Goal: Task Accomplishment & Management: Manage account settings

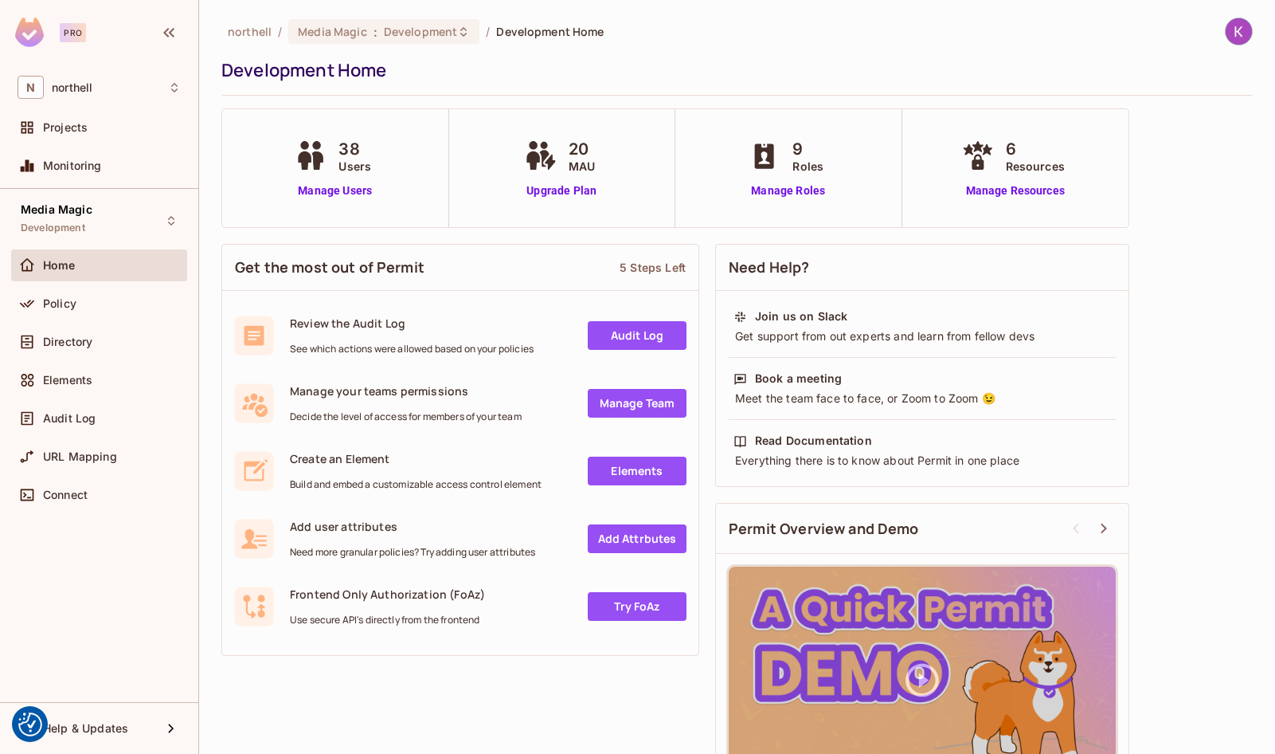
click at [1274, 25] on div "northell / Media Magic : Development / Development Home Development Home 38 Use…" at bounding box center [737, 377] width 1076 height 754
click at [1244, 29] on img at bounding box center [1239, 31] width 26 height 26
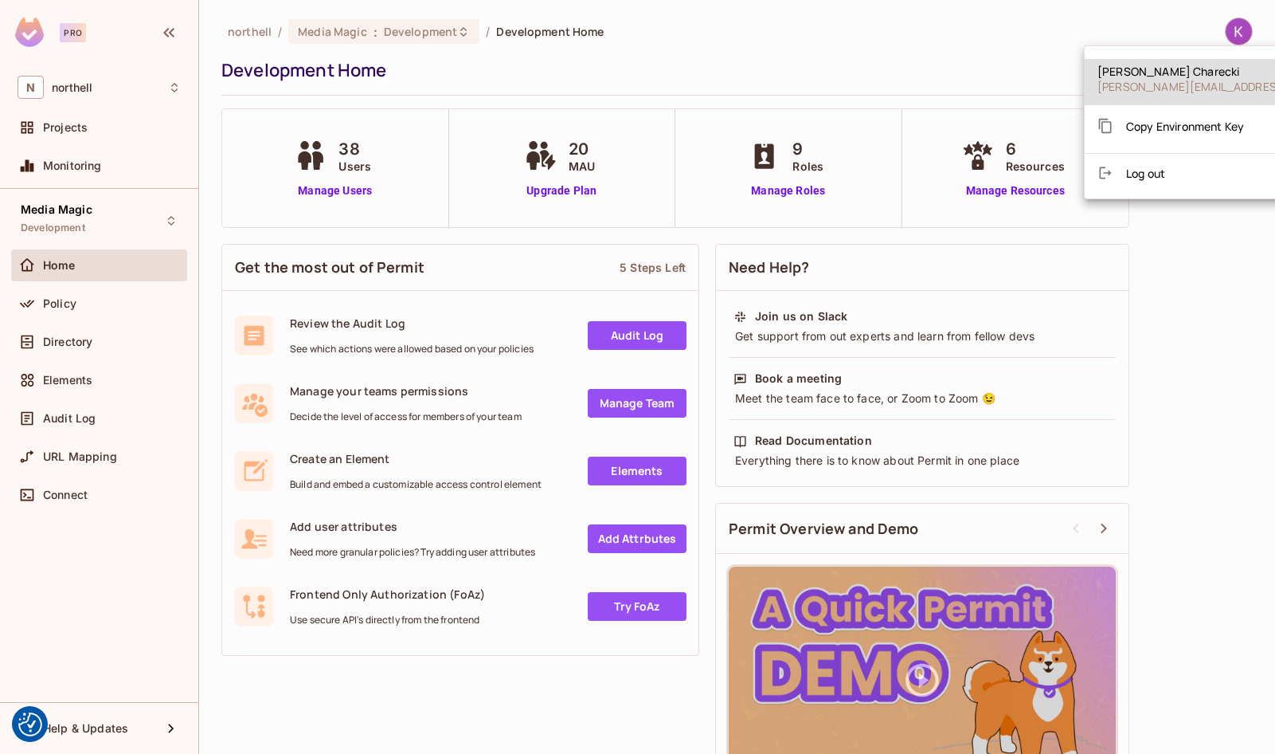
click at [1182, 80] on span "[PERSON_NAME][EMAIL_ADDRESS][DOMAIN_NAME]" at bounding box center [1239, 86] width 282 height 15
click at [162, 718] on div at bounding box center [637, 377] width 1275 height 754
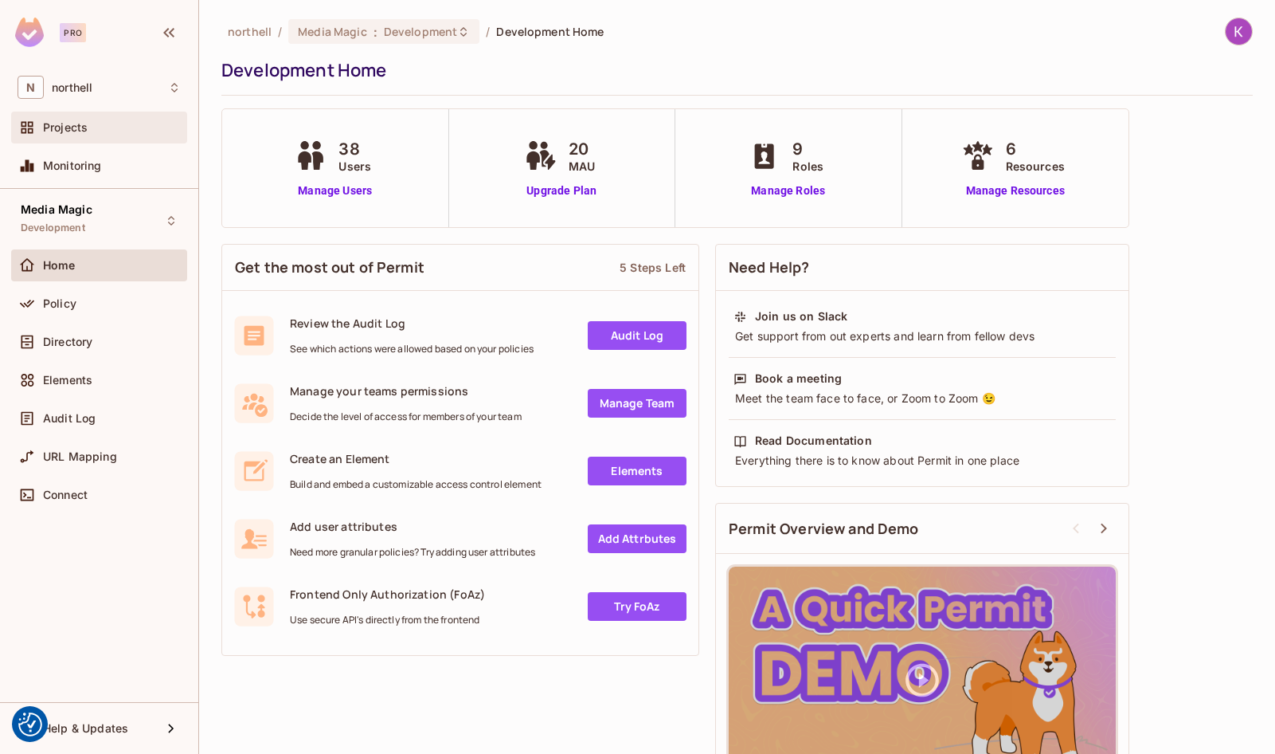
click at [88, 123] on div "Projects" at bounding box center [112, 127] width 138 height 13
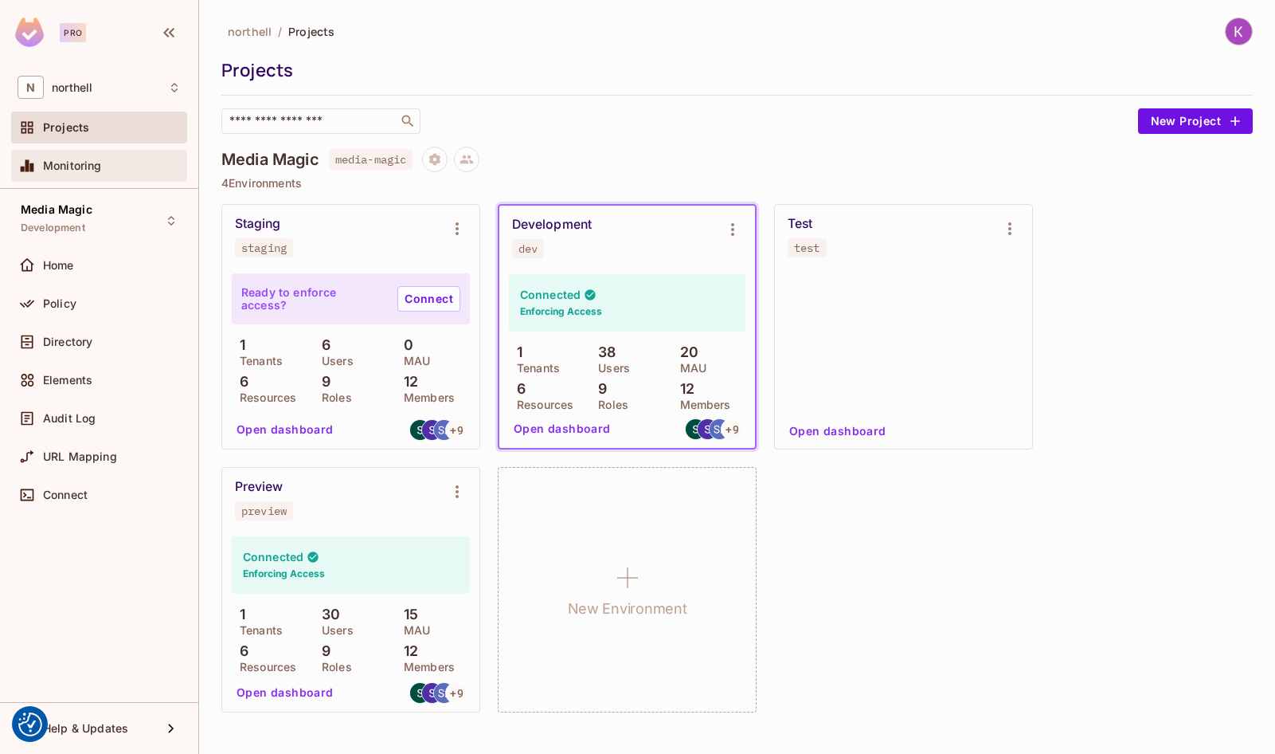
click at [107, 168] on div "Monitoring" at bounding box center [112, 165] width 138 height 13
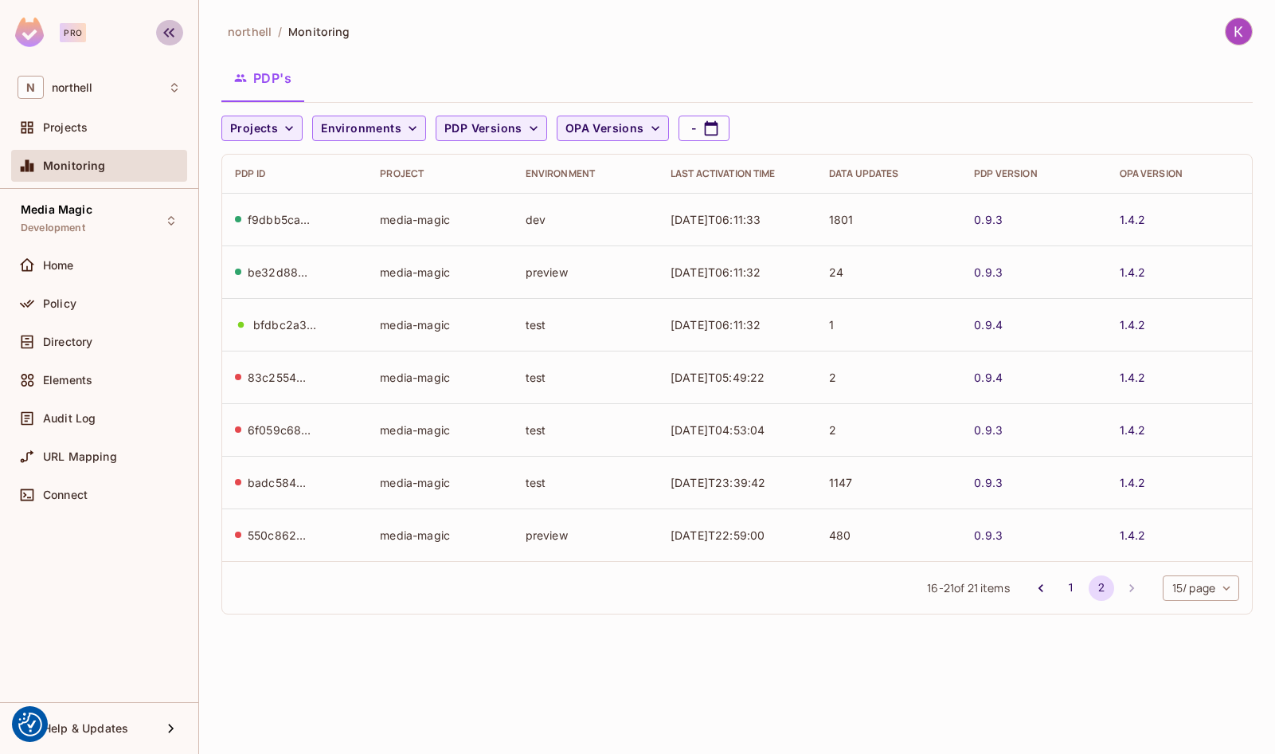
click at [157, 32] on button "button" at bounding box center [169, 32] width 27 height 25
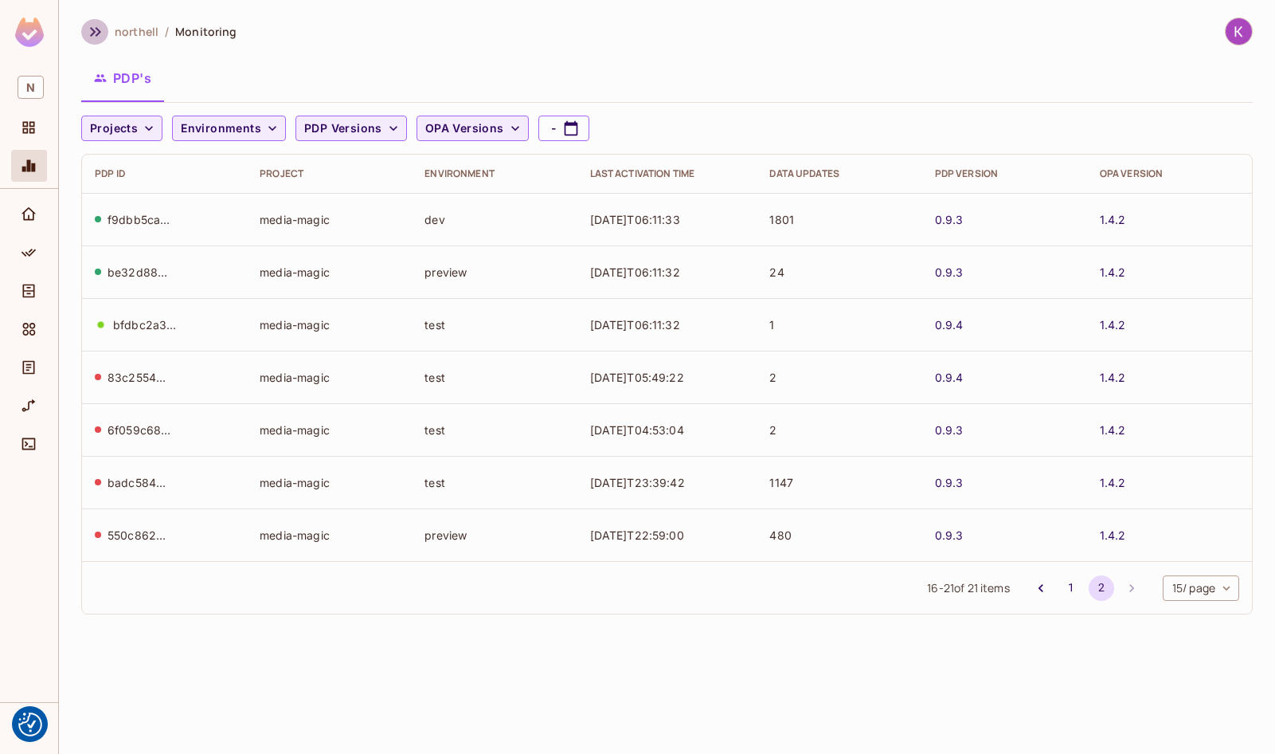
click at [91, 30] on icon "button" at bounding box center [95, 31] width 19 height 19
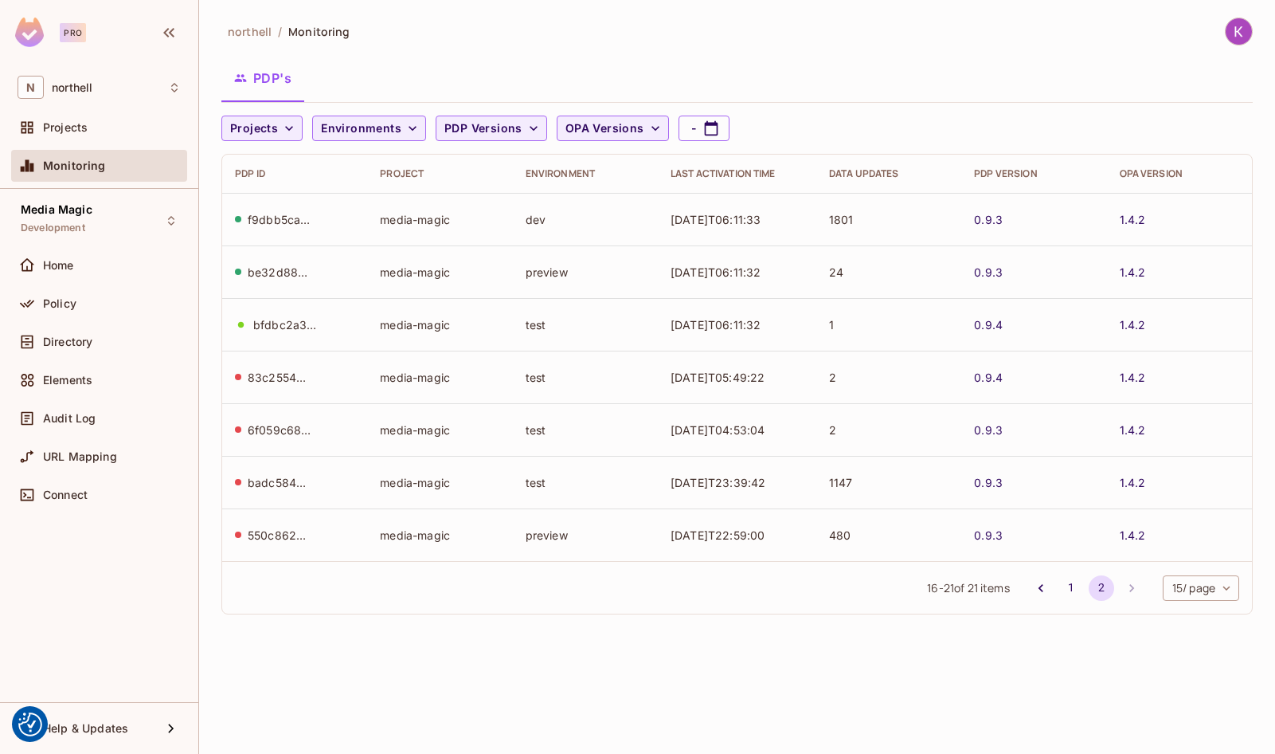
click at [229, 27] on span "northell" at bounding box center [250, 31] width 44 height 15
click at [245, 33] on span "northell" at bounding box center [250, 31] width 44 height 15
click at [83, 489] on span "Connect" at bounding box center [65, 494] width 45 height 13
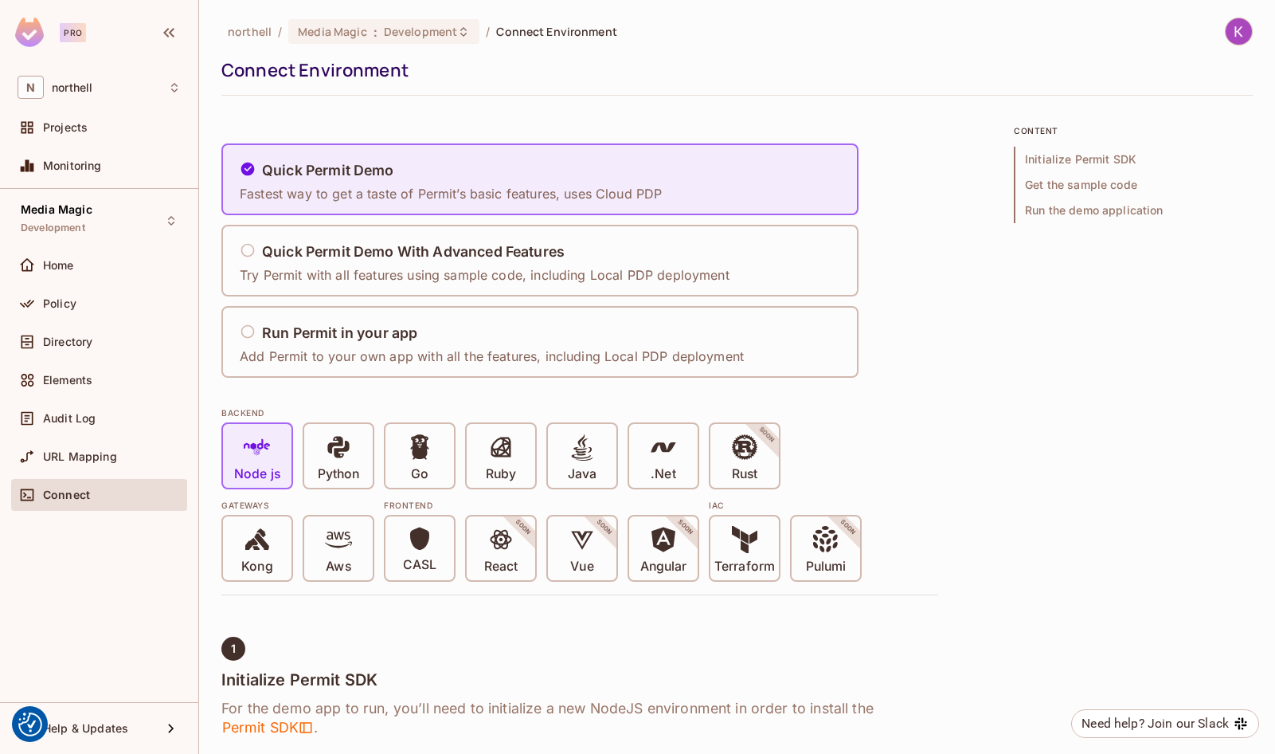
click at [1239, 29] on img at bounding box center [1239, 31] width 26 height 26
click at [1146, 72] on span "Kevin Charecki" at bounding box center [1239, 71] width 282 height 15
click at [532, 297] on div at bounding box center [637, 377] width 1275 height 754
click at [131, 90] on div "N northell" at bounding box center [99, 87] width 163 height 23
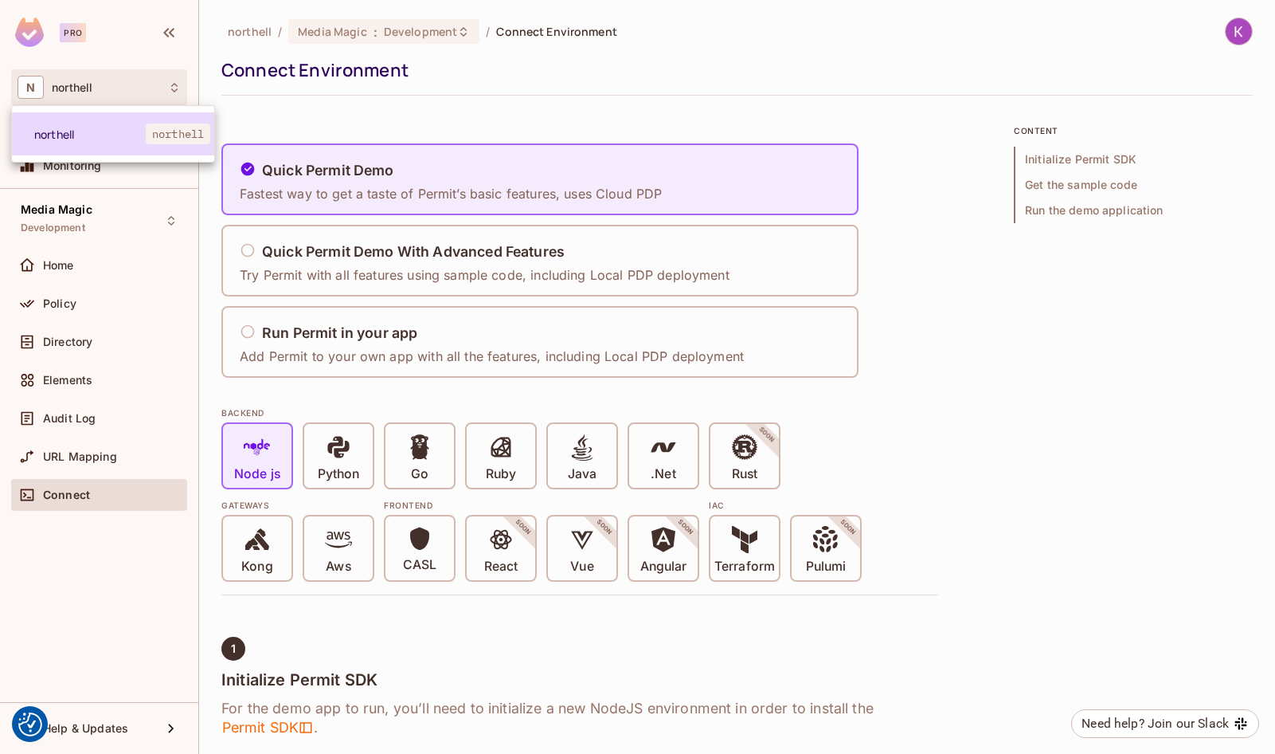
click at [96, 122] on li "northell northell" at bounding box center [113, 133] width 202 height 43
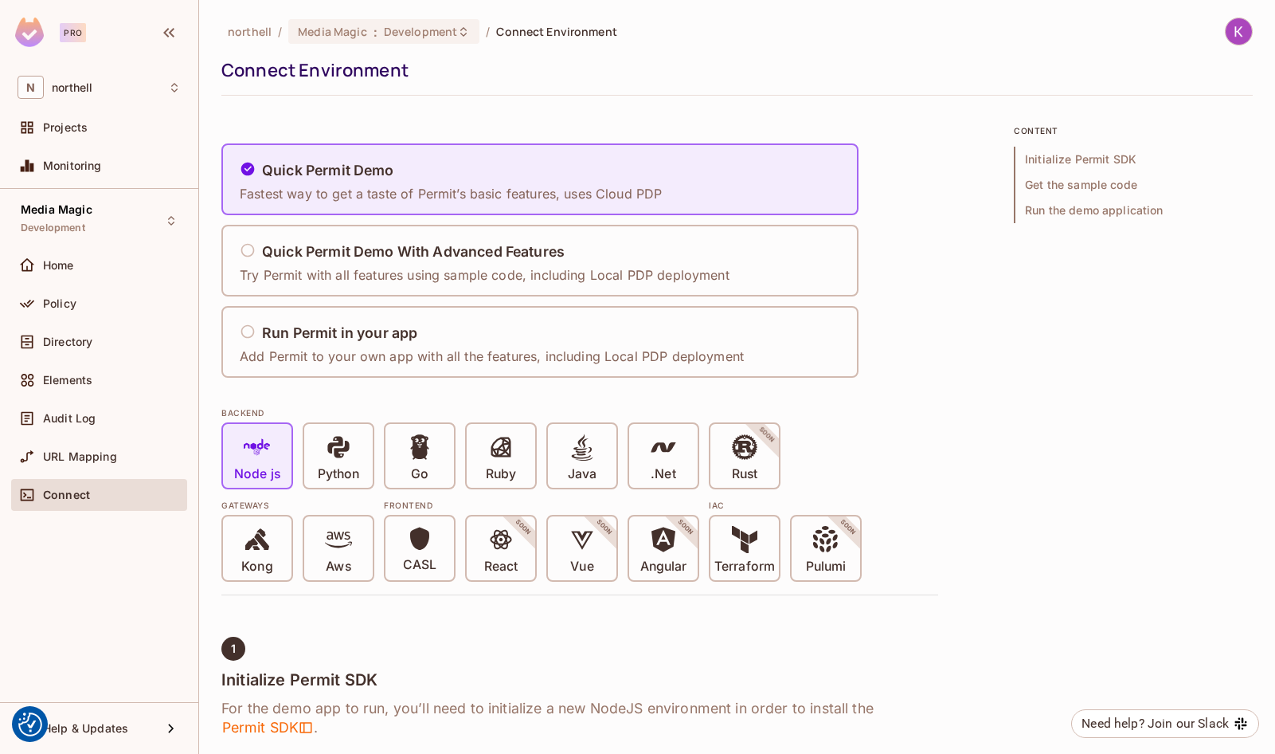
click at [96, 123] on div "Projects" at bounding box center [112, 127] width 138 height 13
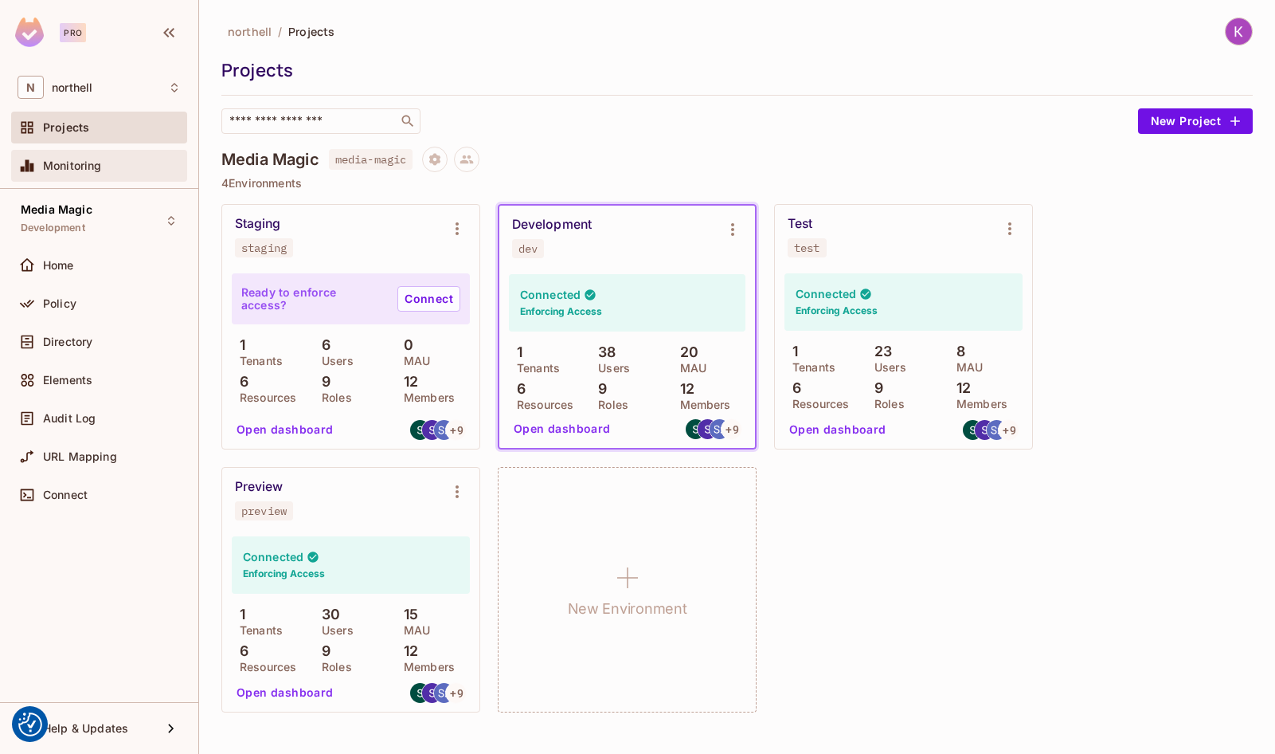
click at [97, 159] on span "Monitoring" at bounding box center [72, 165] width 59 height 13
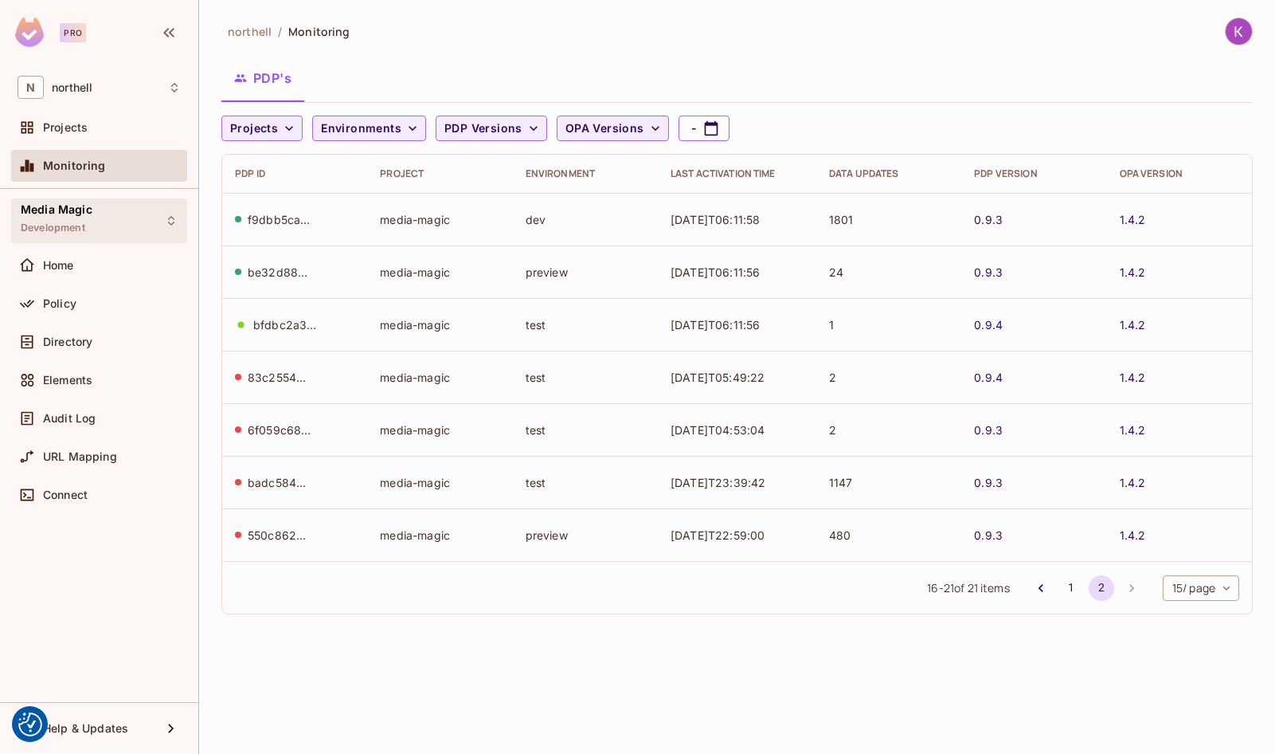
click at [98, 208] on div "Media Magic Development" at bounding box center [99, 220] width 176 height 44
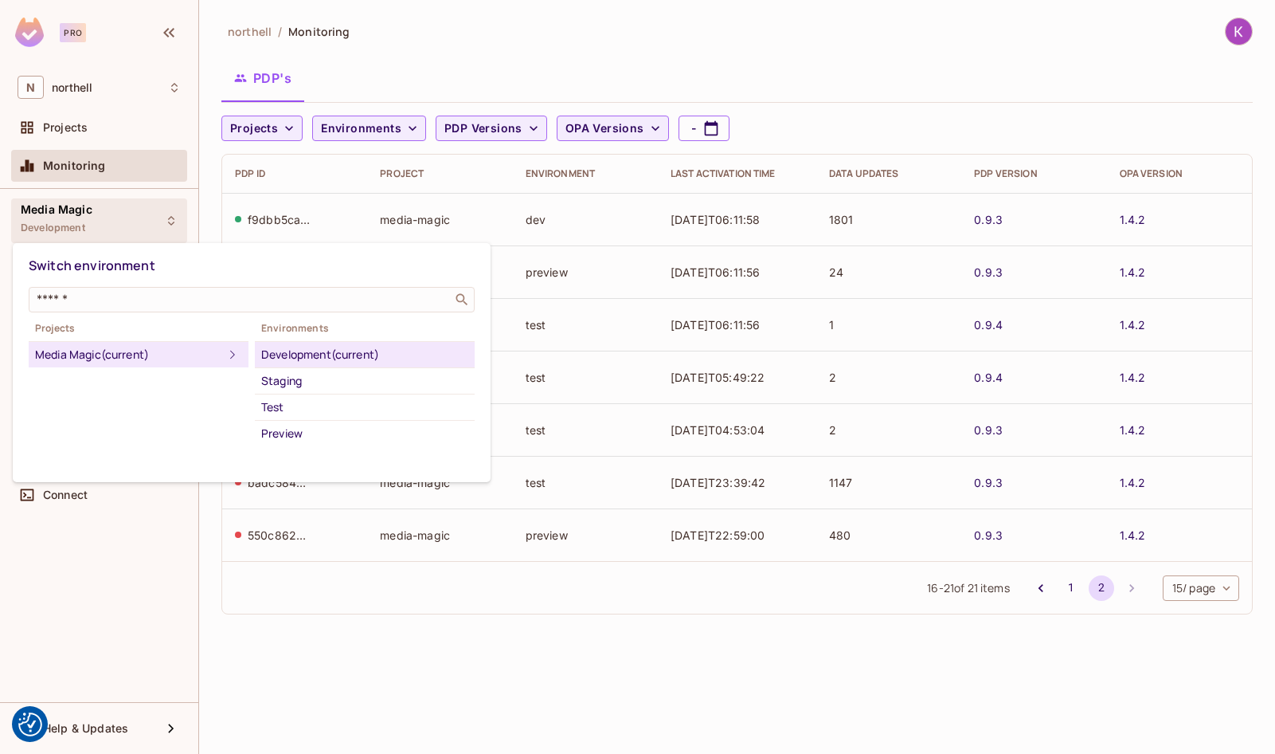
click at [98, 208] on div at bounding box center [637, 377] width 1275 height 754
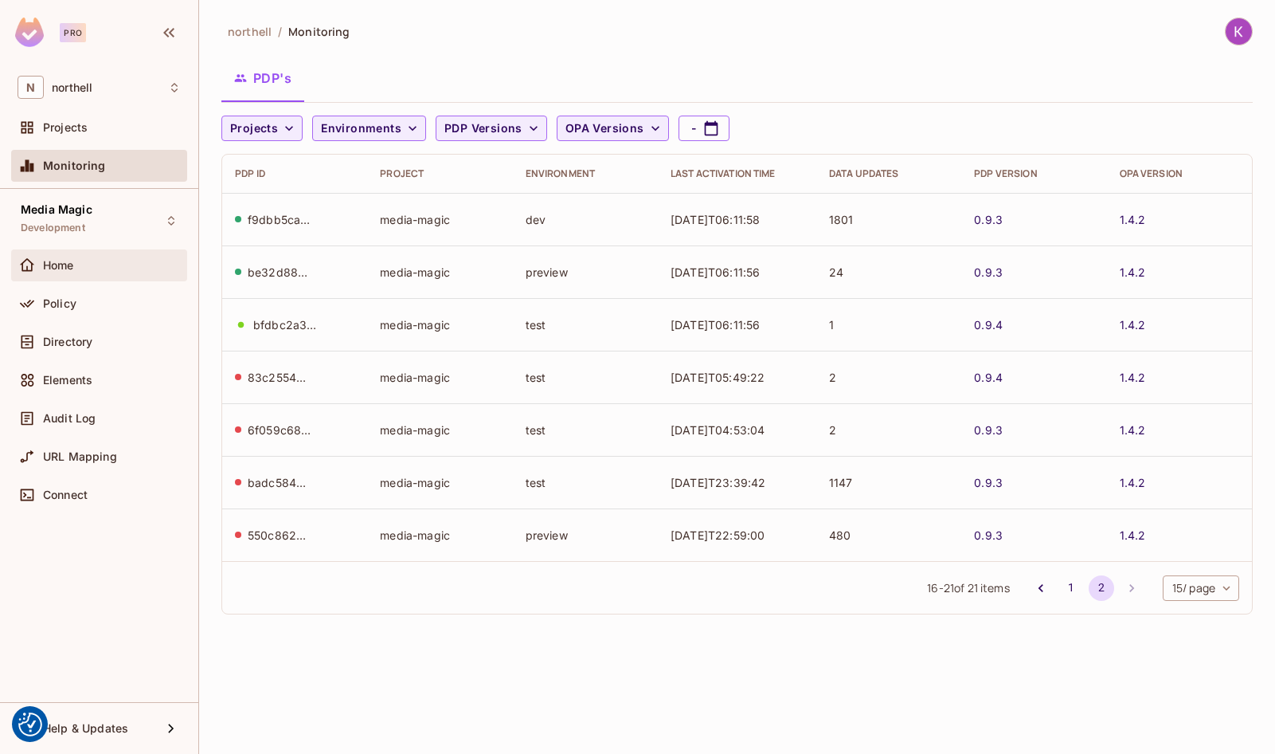
click at [104, 249] on div "Home" at bounding box center [99, 265] width 176 height 32
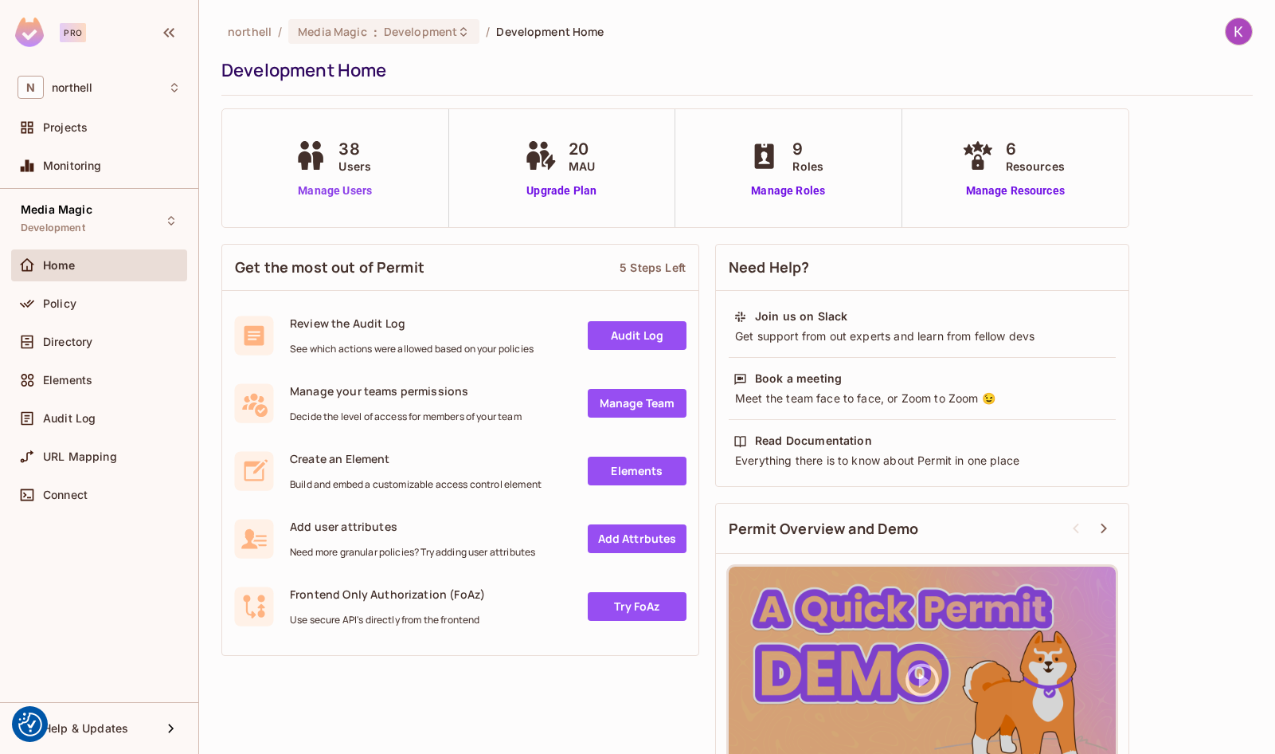
click at [338, 186] on link "Manage Users" at bounding box center [335, 190] width 88 height 17
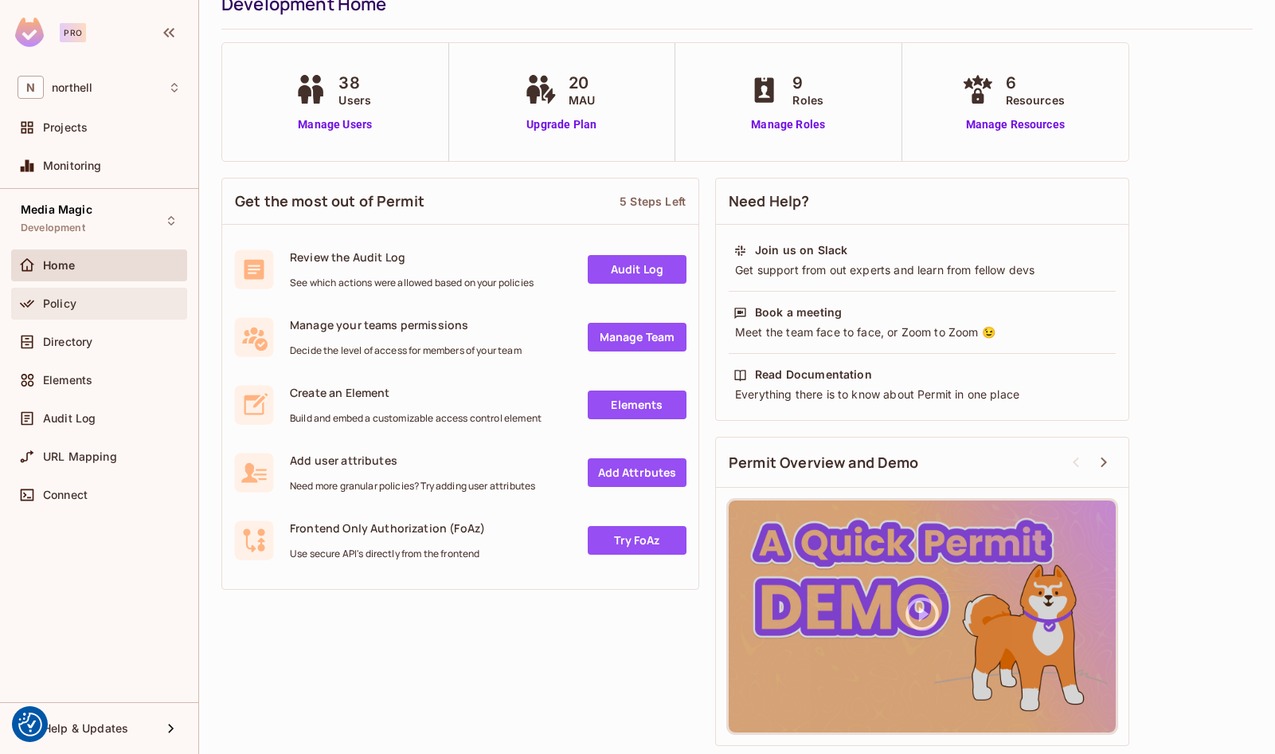
click at [120, 310] on div "Policy" at bounding box center [99, 303] width 163 height 19
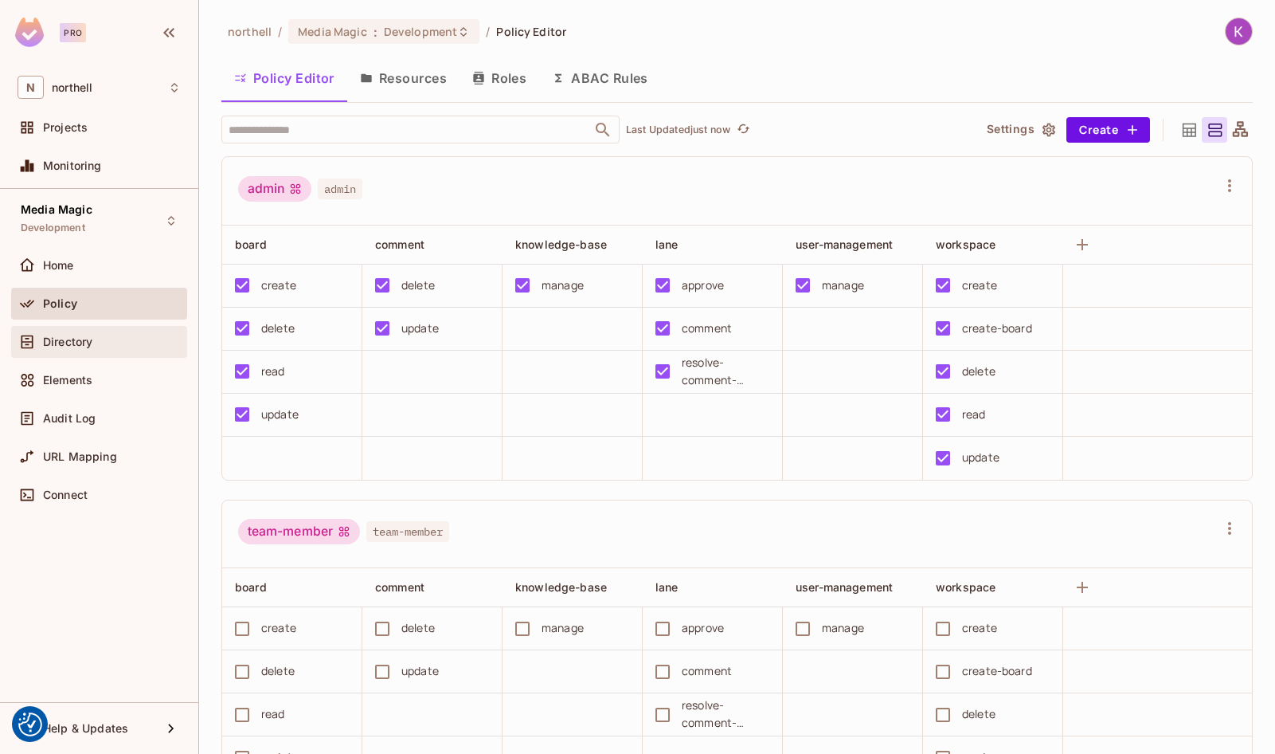
click at [117, 342] on div "Directory" at bounding box center [112, 341] width 138 height 13
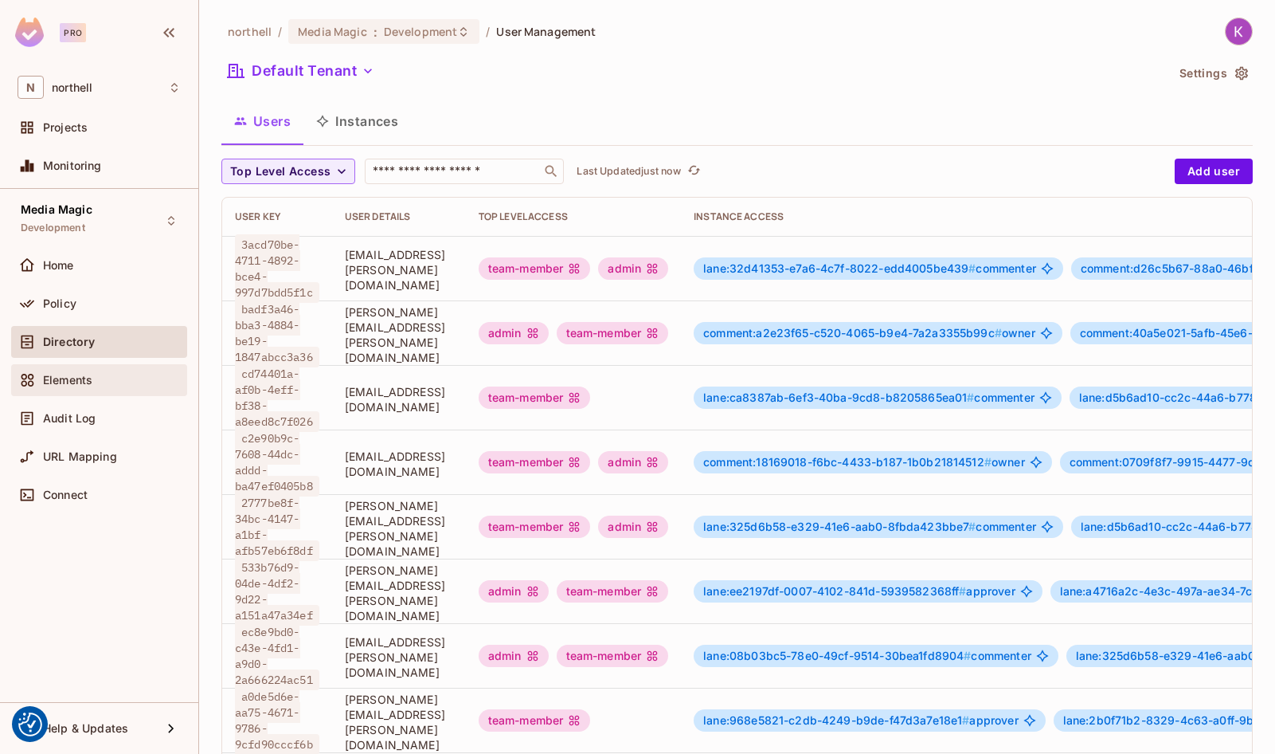
click at [112, 377] on div "Elements" at bounding box center [112, 380] width 138 height 13
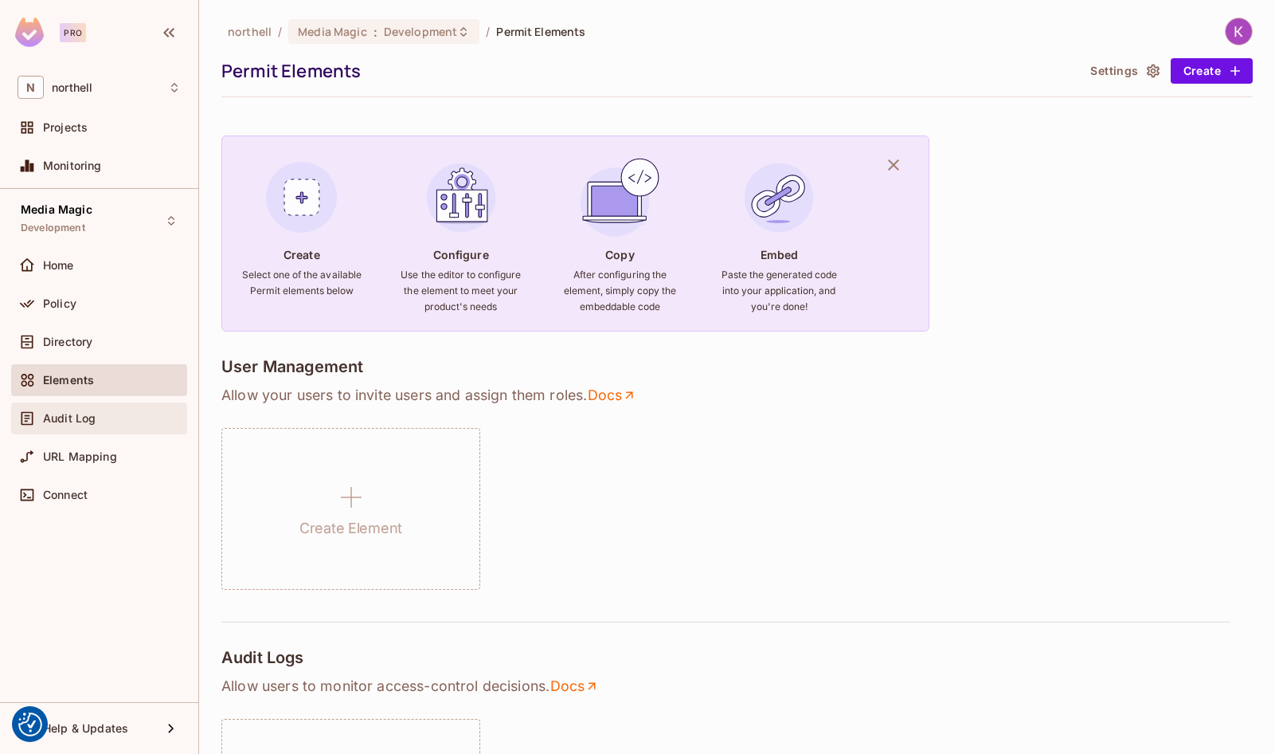
click at [121, 409] on div "Audit Log" at bounding box center [99, 418] width 163 height 19
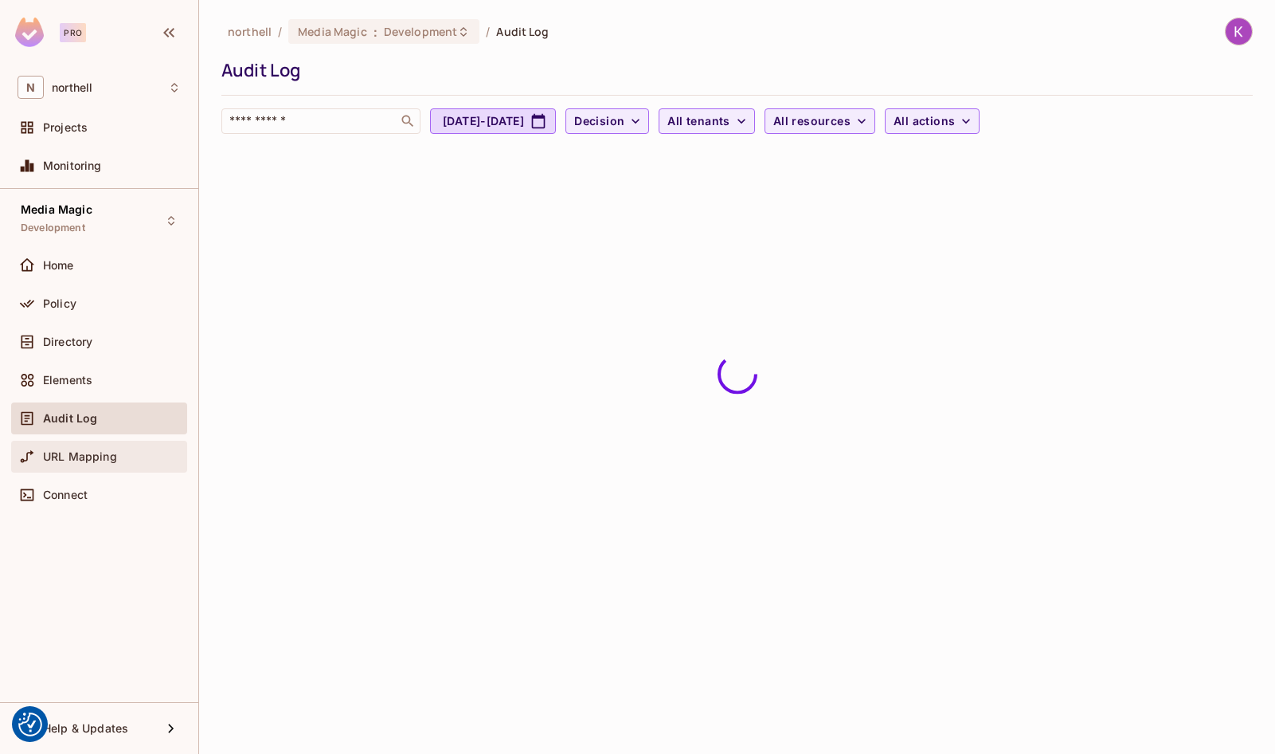
click at [137, 456] on div "URL Mapping" at bounding box center [112, 456] width 138 height 13
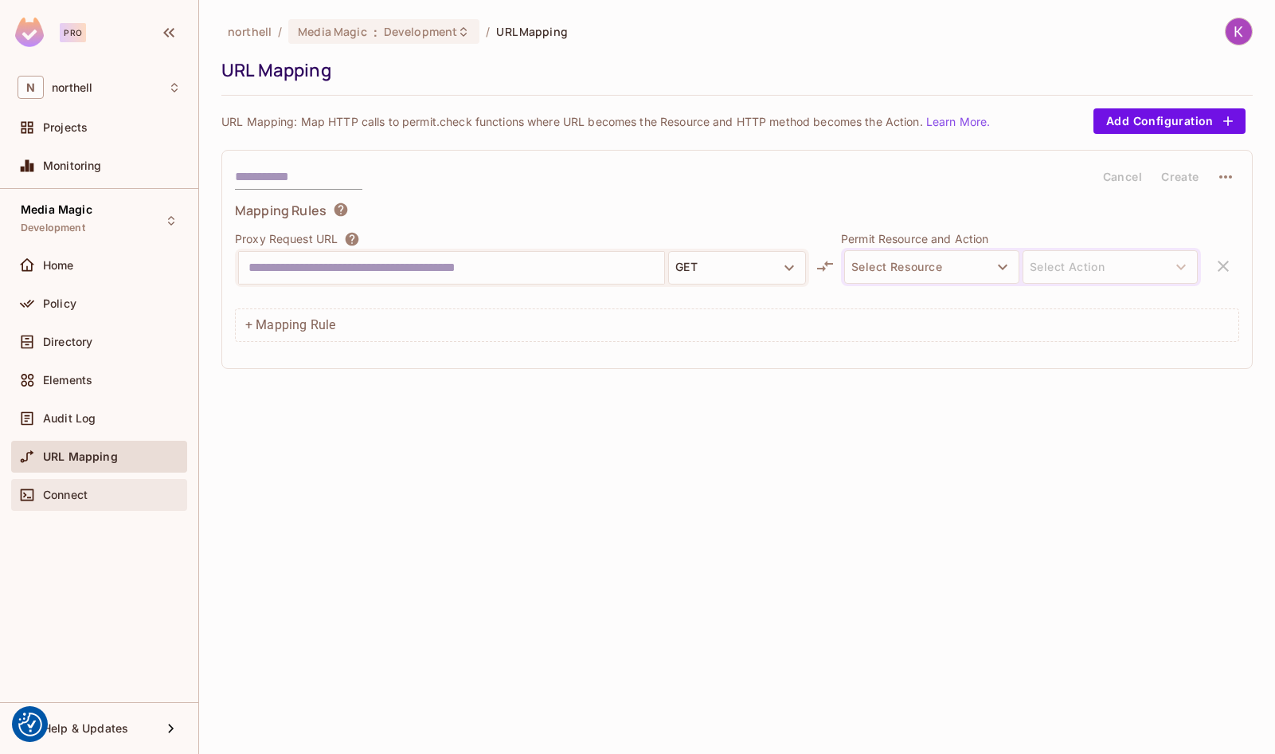
click at [130, 483] on div "Connect" at bounding box center [99, 495] width 176 height 32
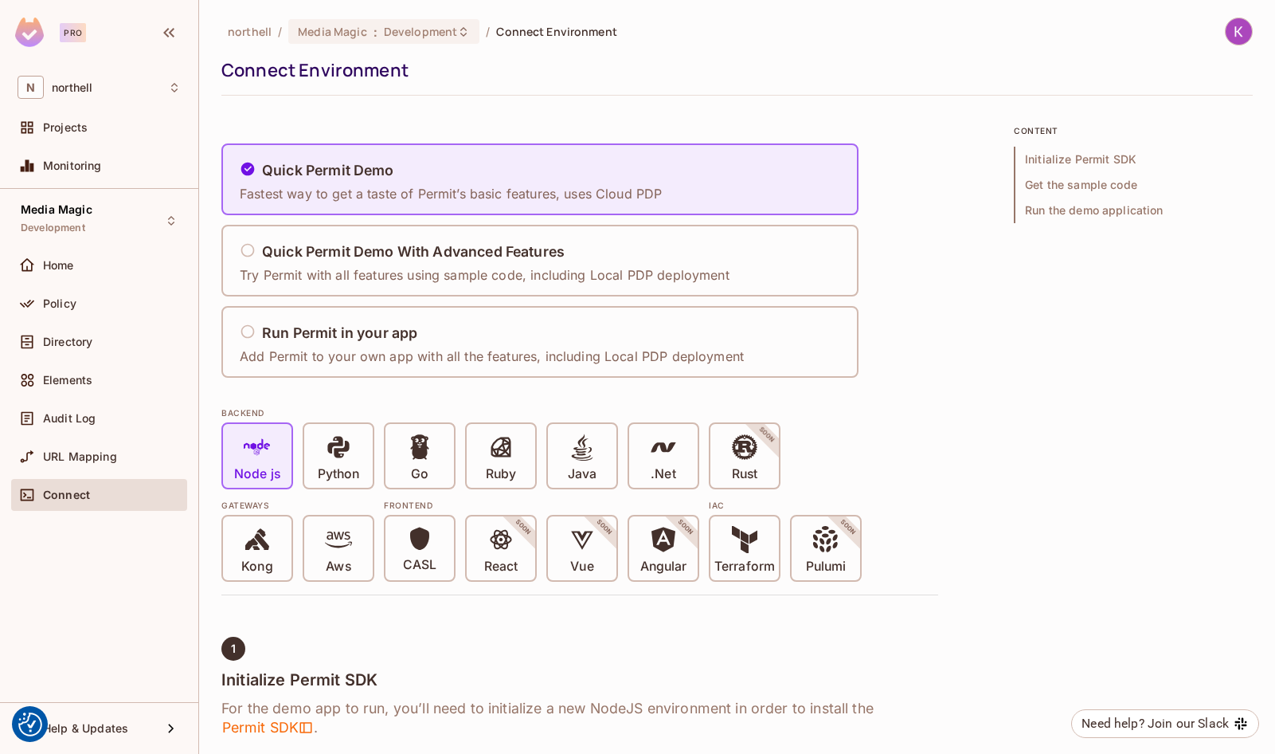
click at [1237, 31] on img at bounding box center [1239, 31] width 26 height 26
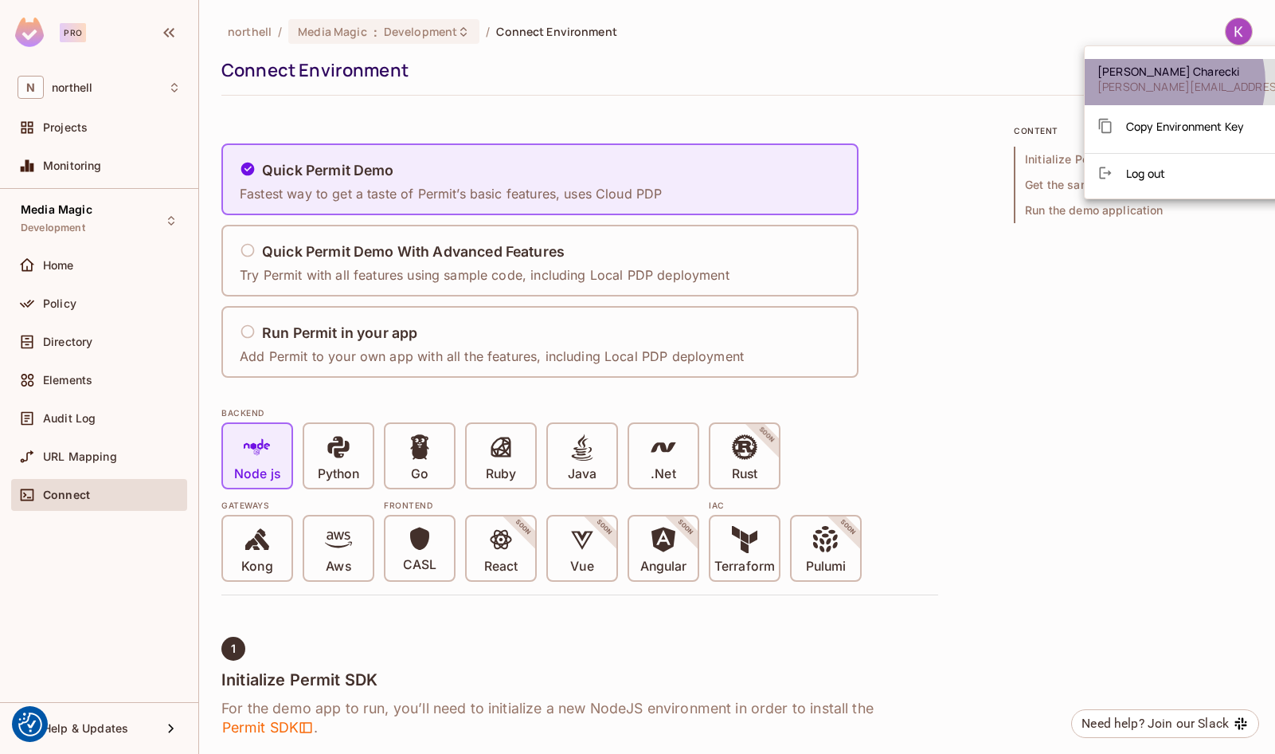
click at [1164, 82] on span "kevin.charecki@northell.com" at bounding box center [1239, 86] width 282 height 15
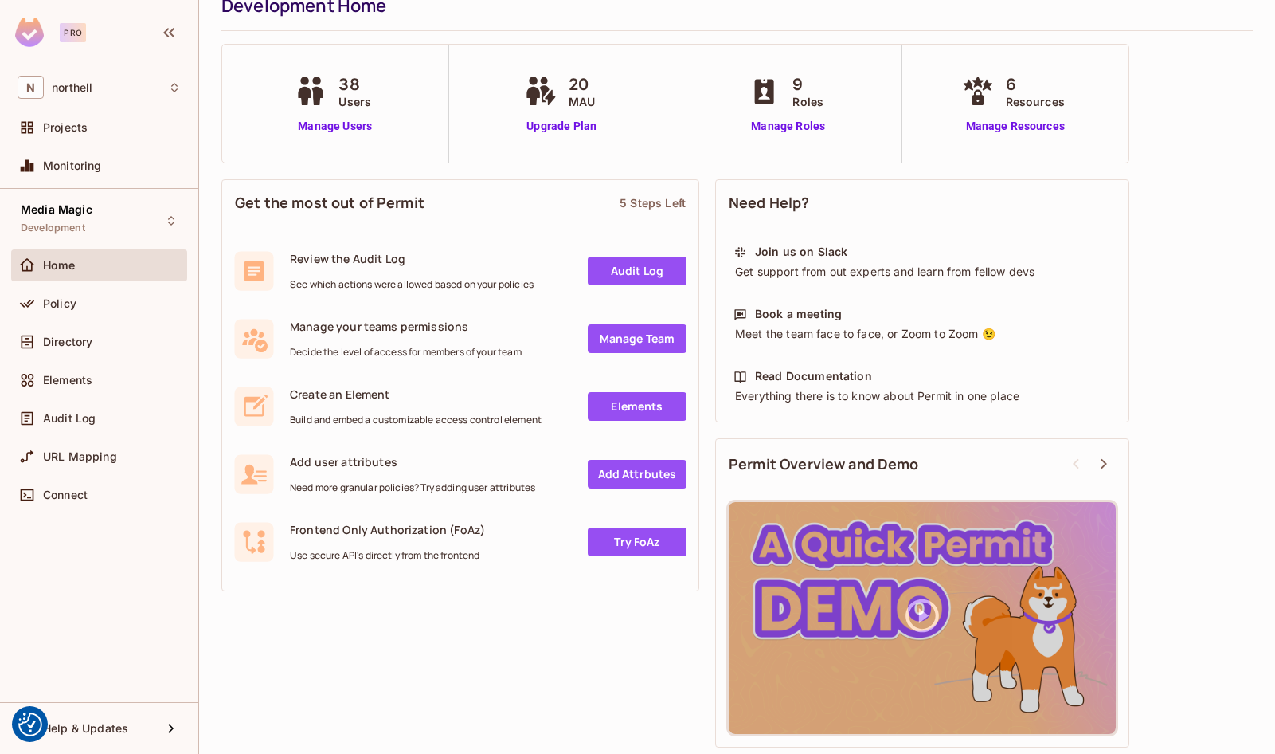
scroll to position [66, 0]
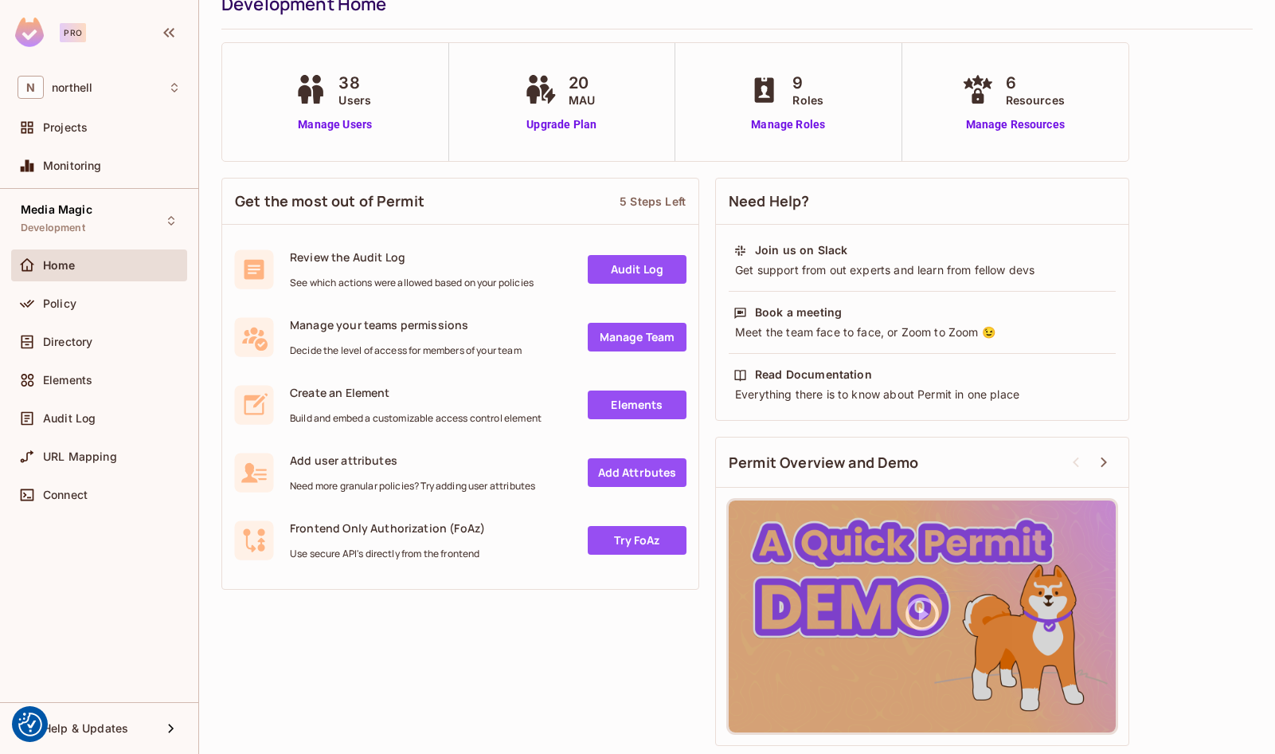
click at [616, 335] on link "Manage Team" at bounding box center [637, 337] width 99 height 29
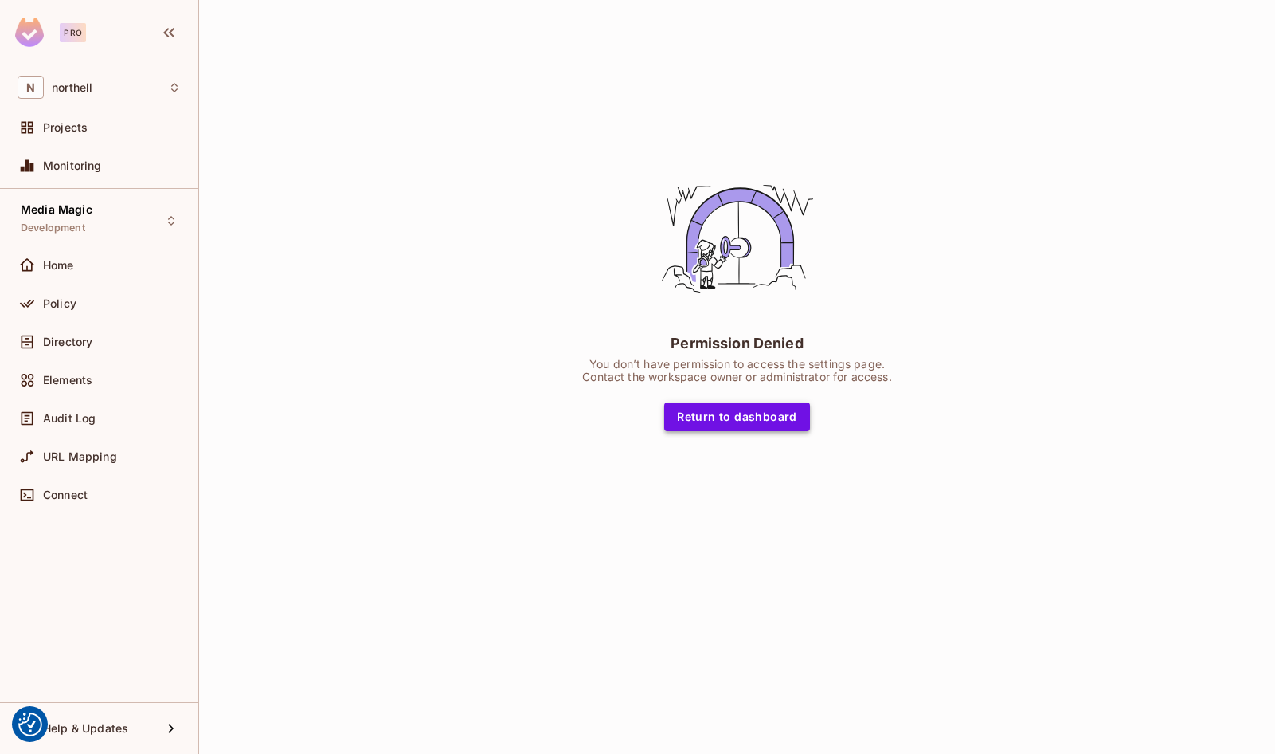
click at [703, 415] on button "Return to dashboard" at bounding box center [737, 416] width 146 height 29
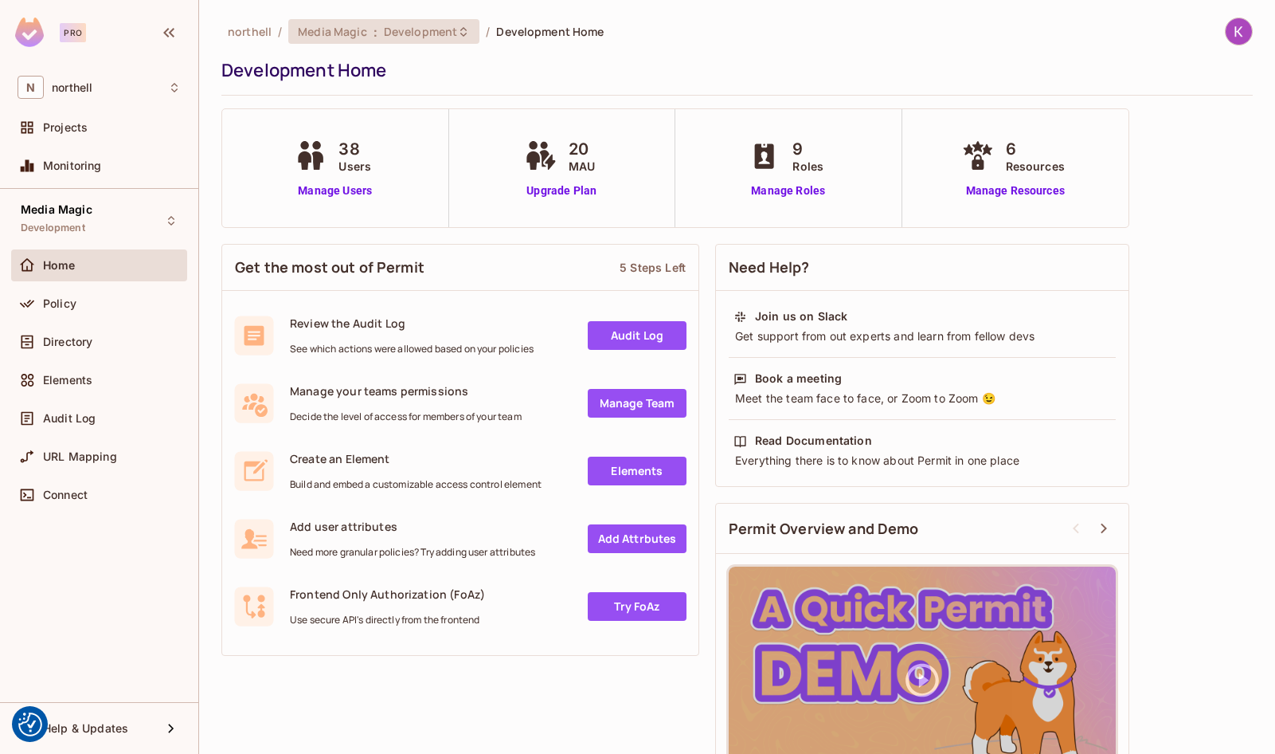
click at [402, 20] on div "Media Magic : Development" at bounding box center [383, 31] width 191 height 25
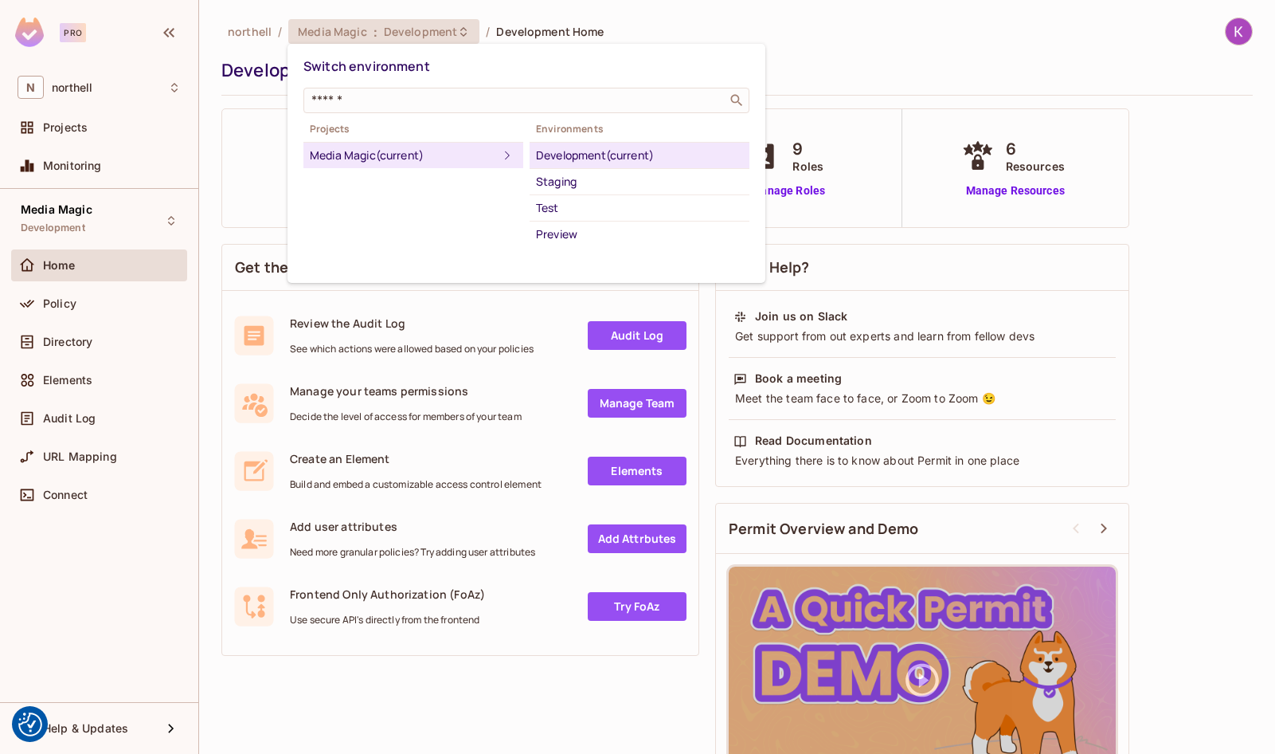
click at [265, 138] on div at bounding box center [637, 377] width 1275 height 754
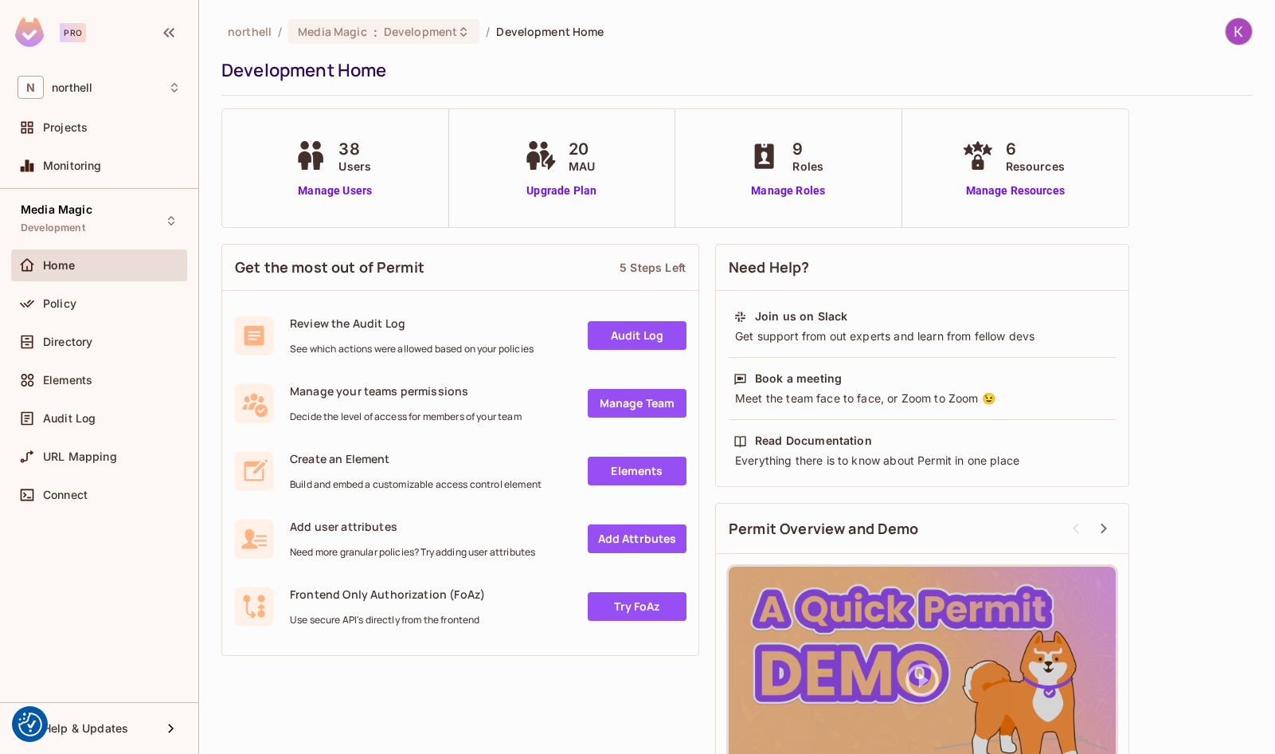
click at [65, 35] on div "Pro" at bounding box center [73, 32] width 26 height 19
click at [166, 726] on icon at bounding box center [171, 728] width 19 height 19
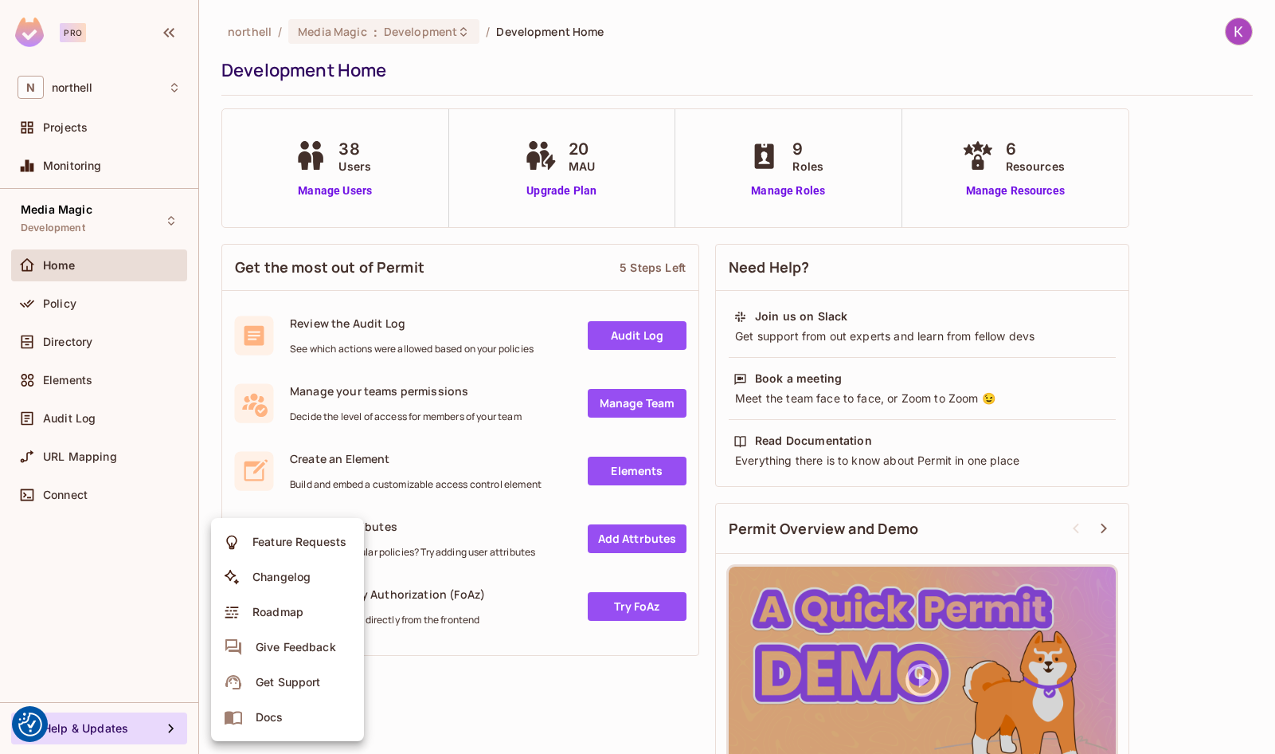
click at [1138, 441] on div at bounding box center [637, 377] width 1275 height 754
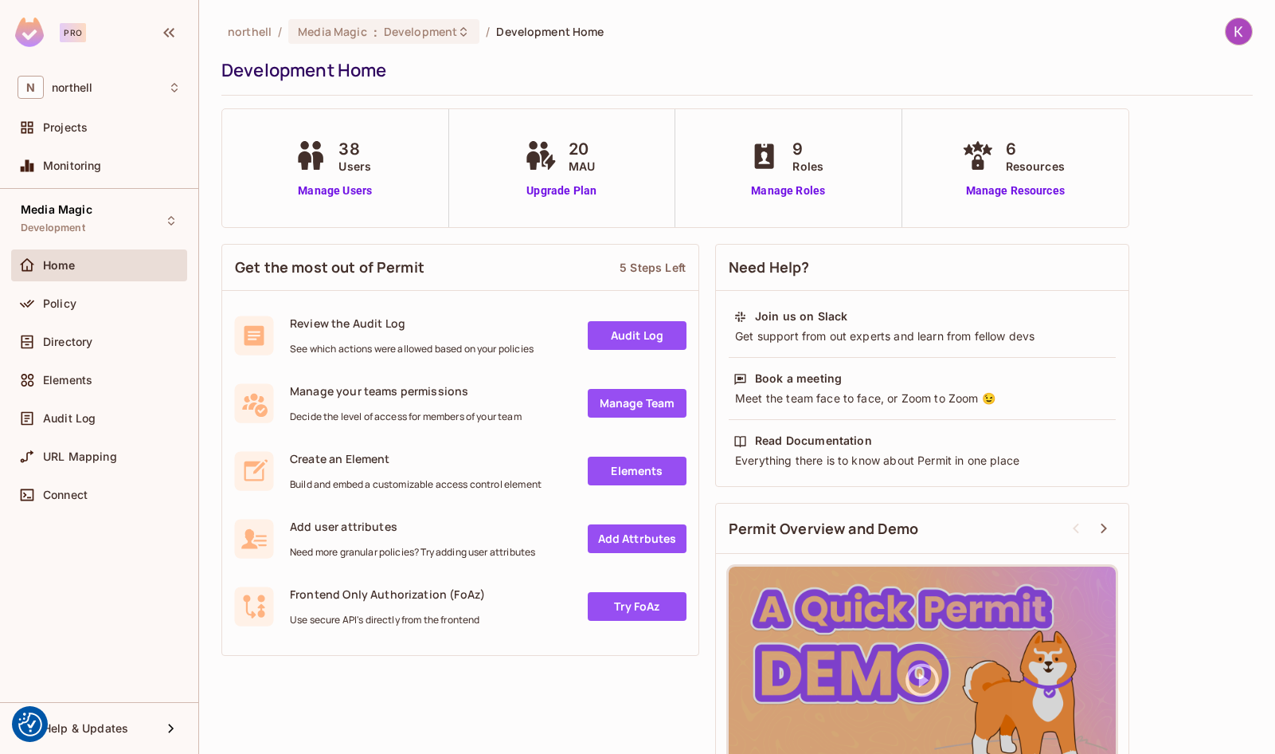
click at [1240, 33] on img at bounding box center [1239, 31] width 26 height 26
click at [538, 373] on div at bounding box center [637, 377] width 1275 height 754
click at [616, 333] on link "Audit Log" at bounding box center [637, 335] width 99 height 29
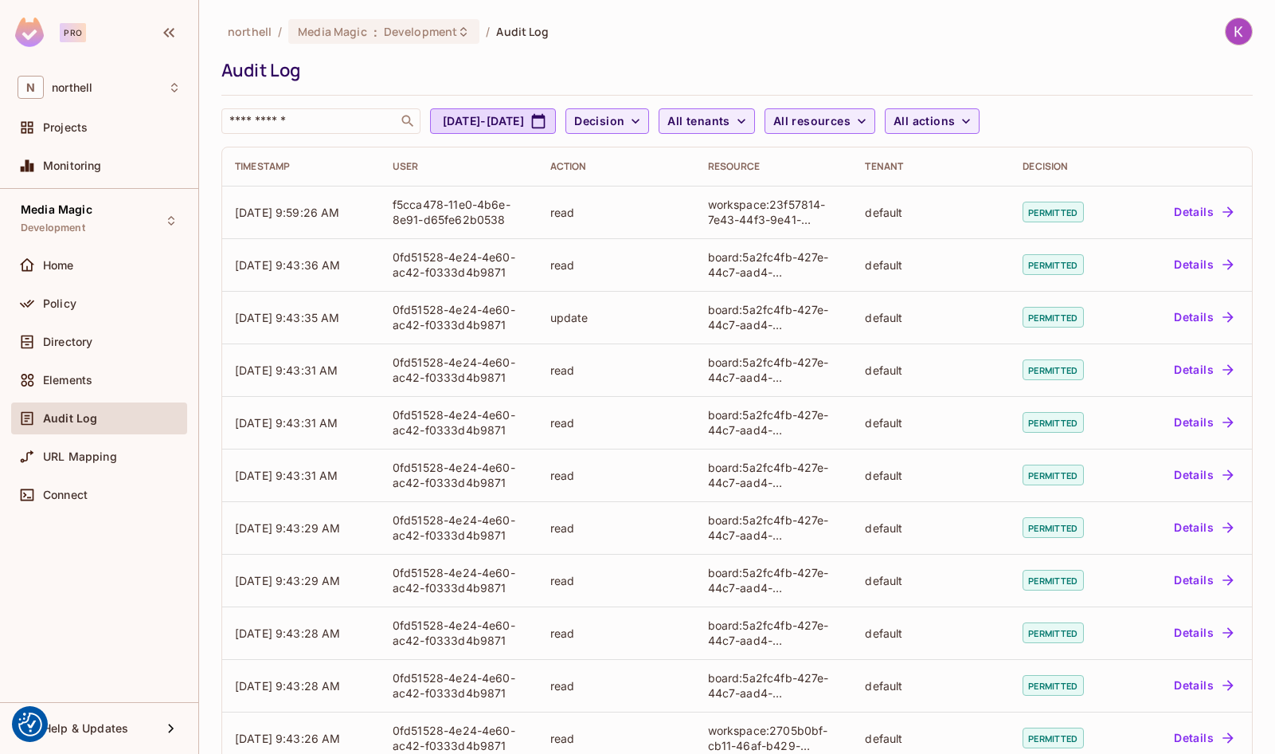
click at [1244, 16] on div "northell / Media Magic : Development / Audit Log Audit Log ​ Jul 13, 2025 - Aug…" at bounding box center [737, 377] width 1076 height 754
click at [1244, 24] on img at bounding box center [1239, 31] width 26 height 26
click at [1138, 183] on li "Log out" at bounding box center [1238, 172] width 307 height 25
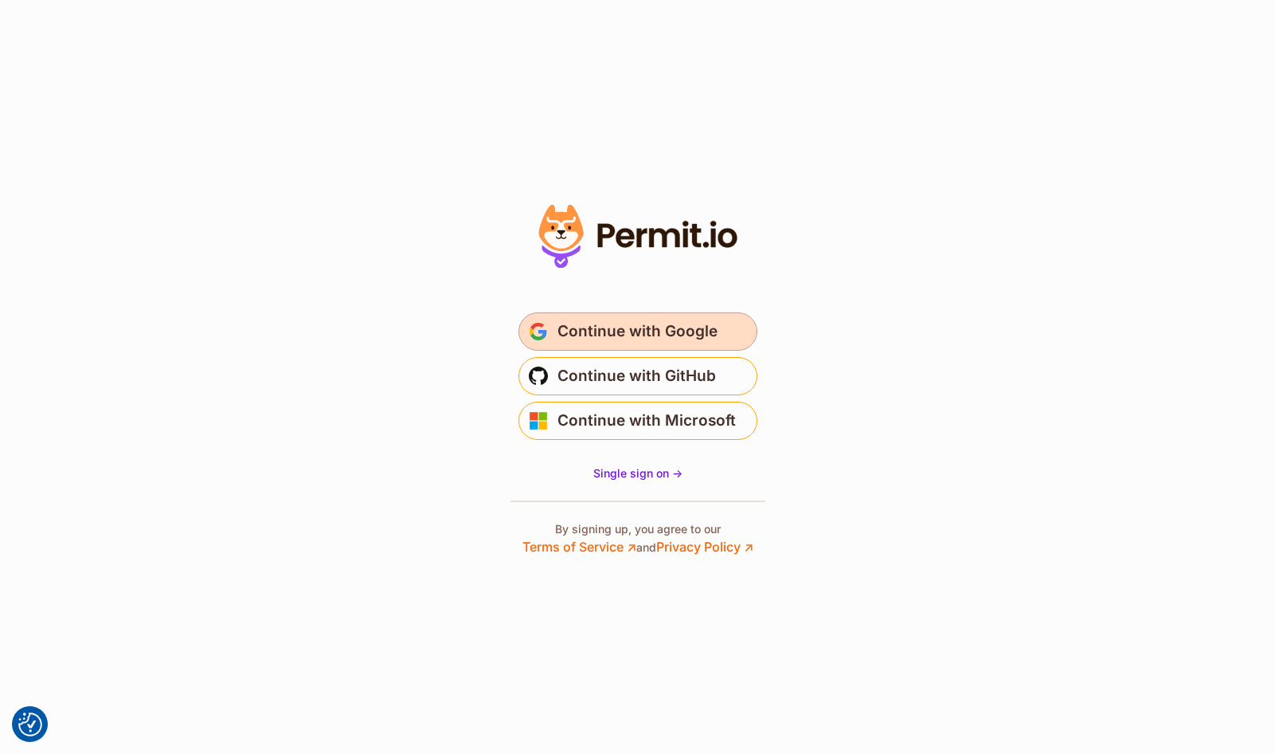
click at [696, 332] on span "Continue with Google" at bounding box center [638, 331] width 160 height 25
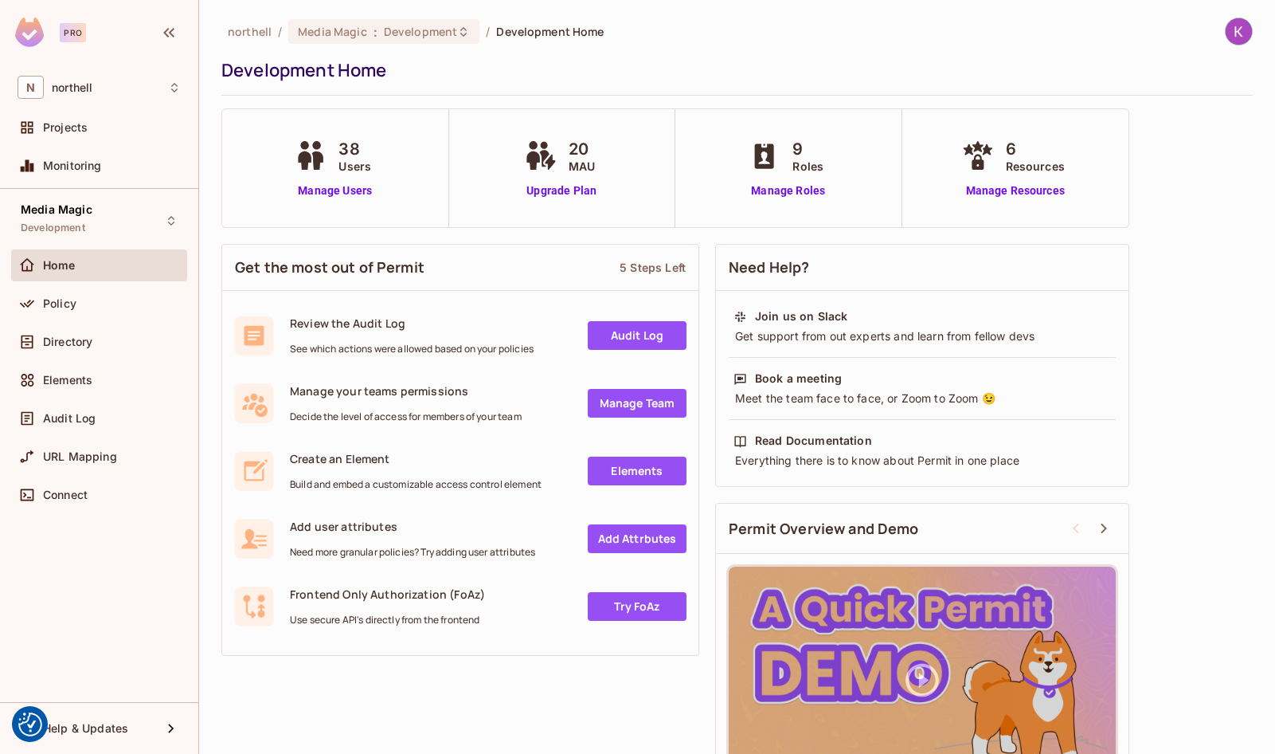
click at [625, 399] on link "Manage Team" at bounding box center [637, 403] width 99 height 29
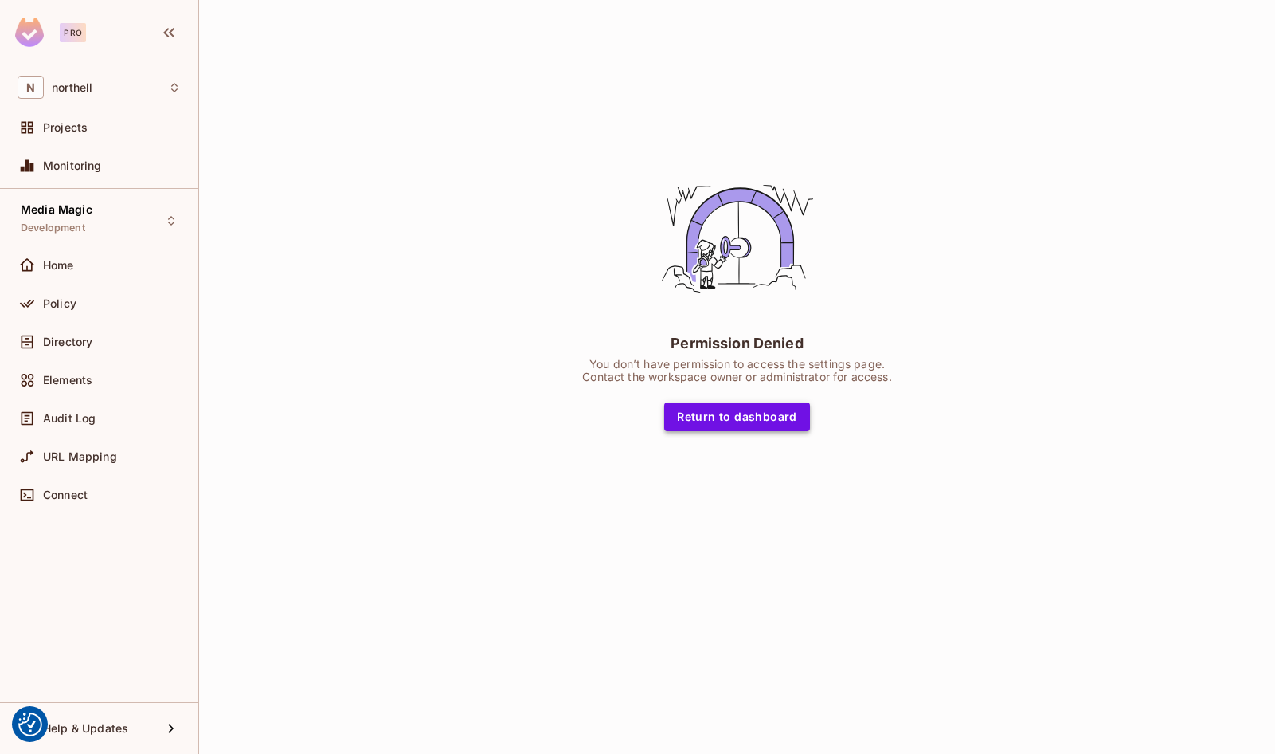
click at [721, 416] on button "Return to dashboard" at bounding box center [737, 416] width 146 height 29
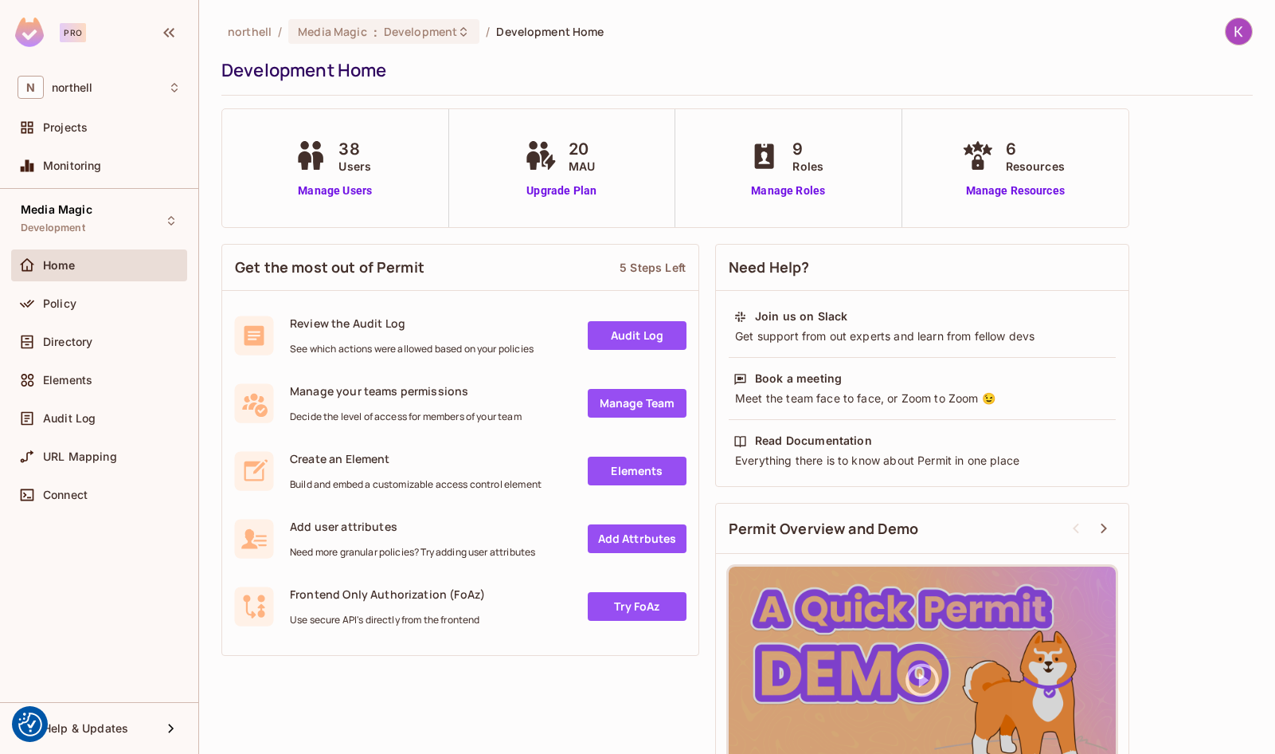
click at [1226, 34] on img at bounding box center [1239, 31] width 26 height 26
click at [1154, 174] on span "Log out" at bounding box center [1145, 173] width 39 height 15
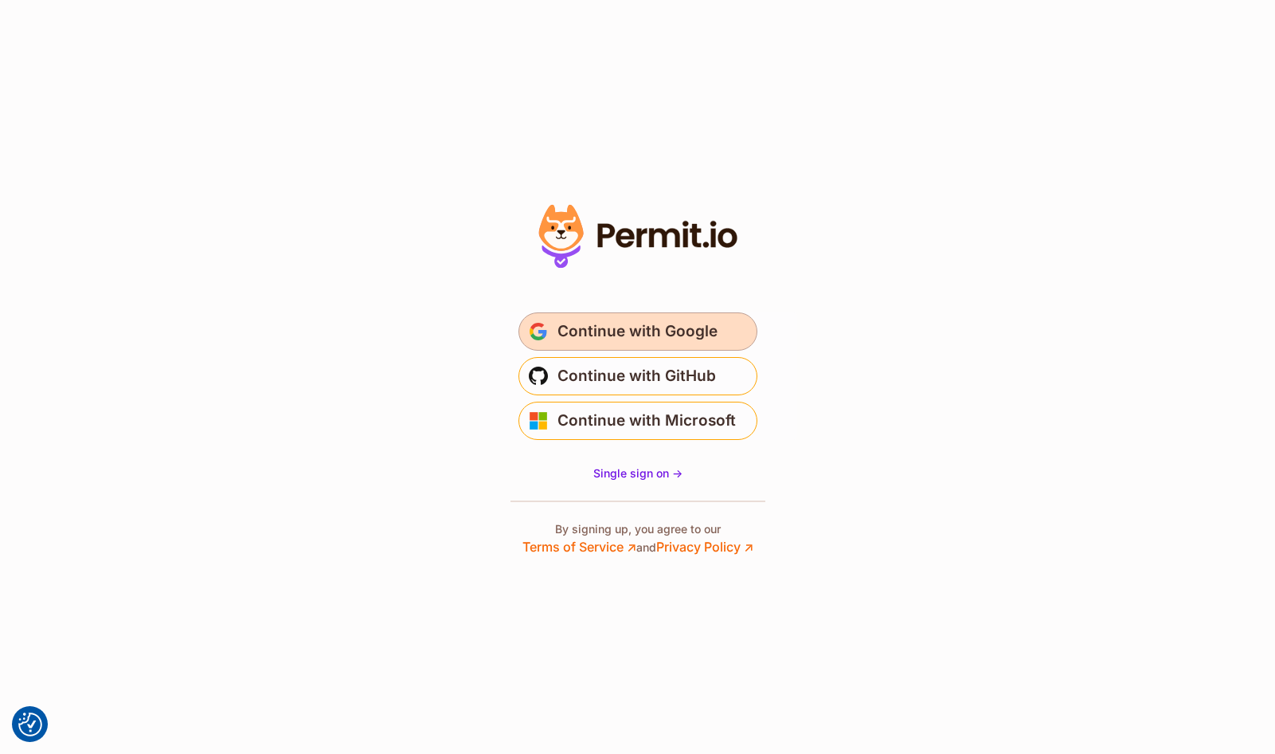
click at [668, 325] on span "Continue with Google" at bounding box center [638, 331] width 160 height 25
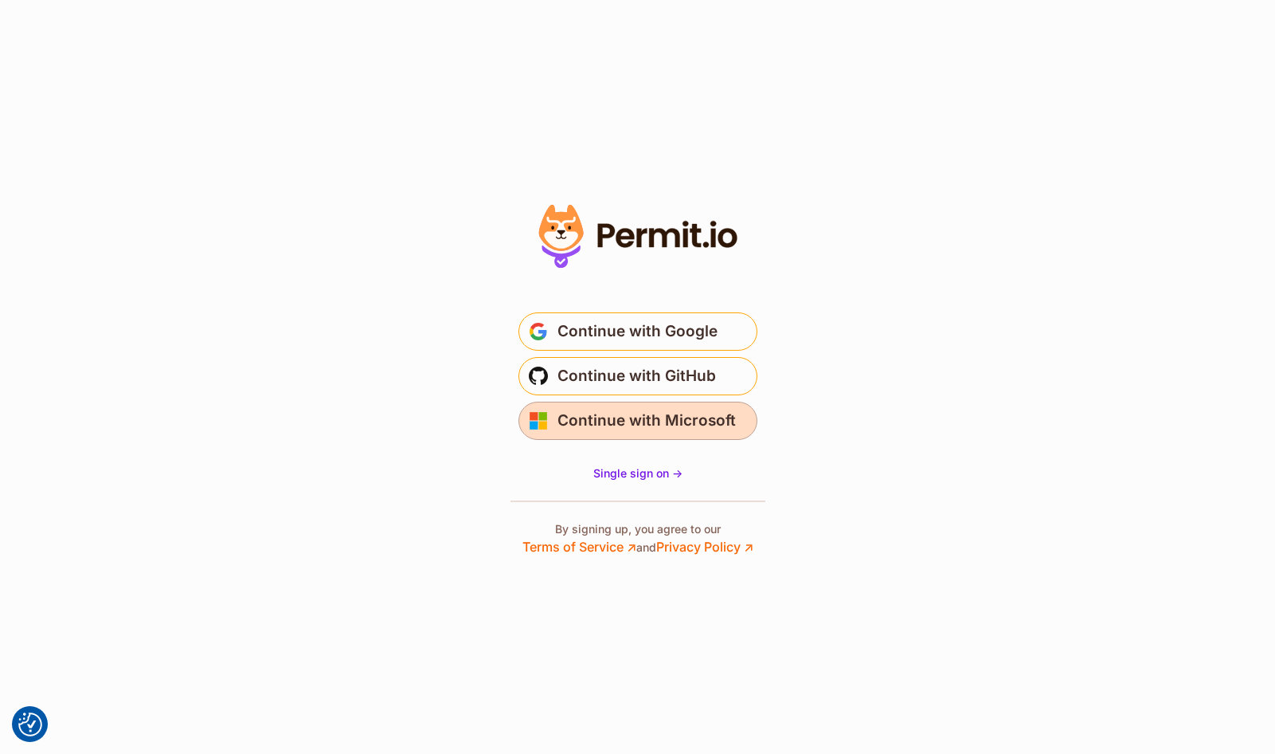
click at [701, 424] on span "Continue with Microsoft" at bounding box center [647, 420] width 178 height 25
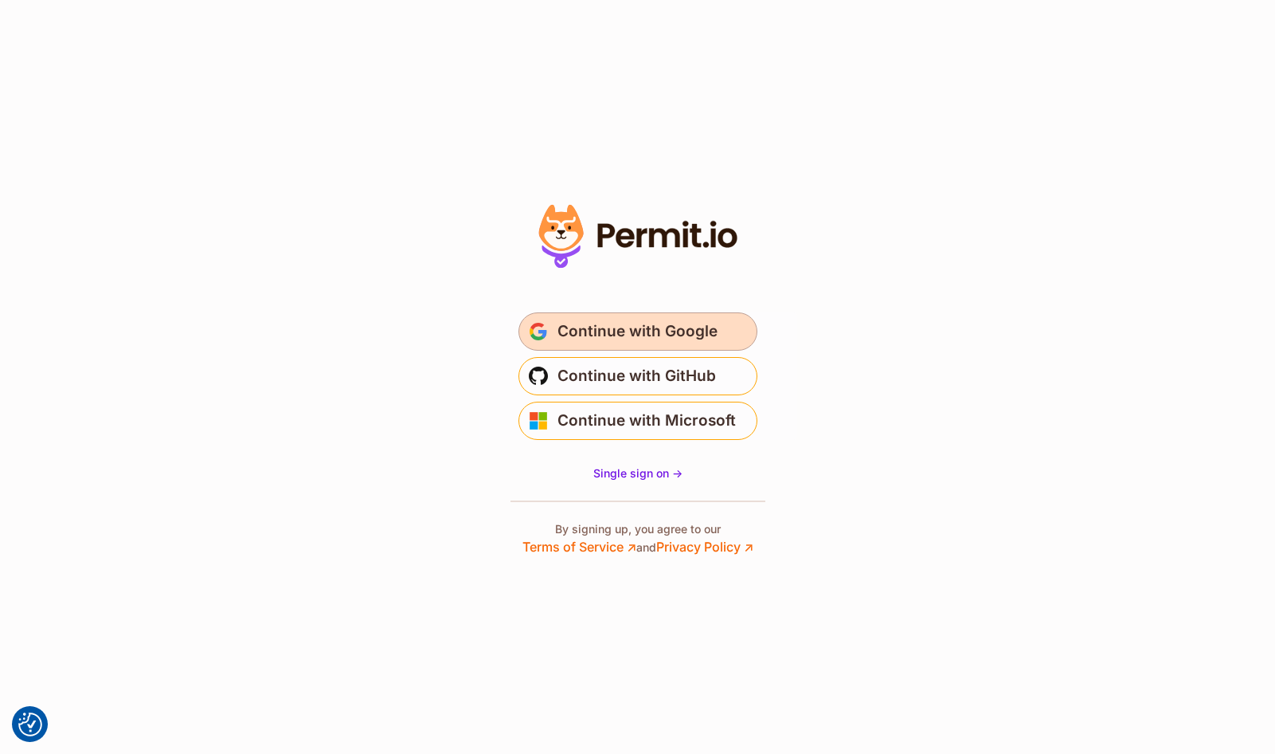
click at [673, 339] on span "Continue with Google" at bounding box center [638, 331] width 160 height 25
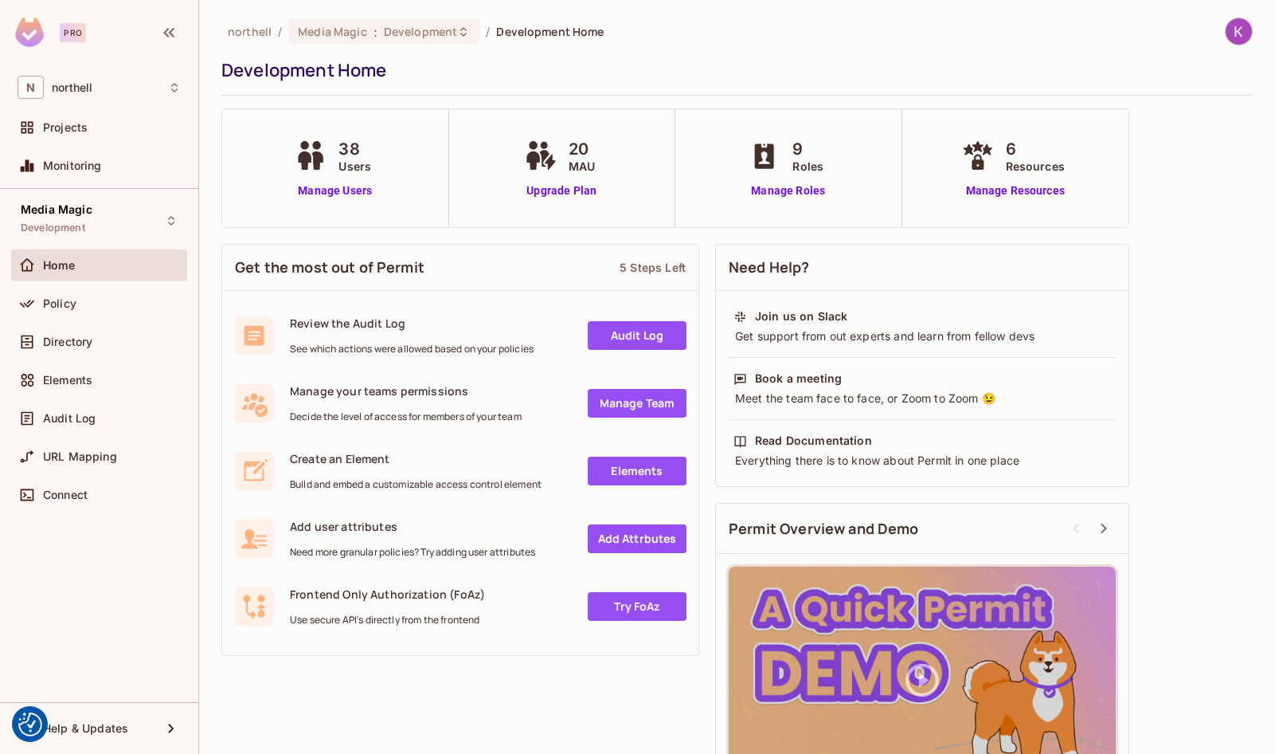
click at [617, 395] on link "Manage Team" at bounding box center [637, 403] width 99 height 29
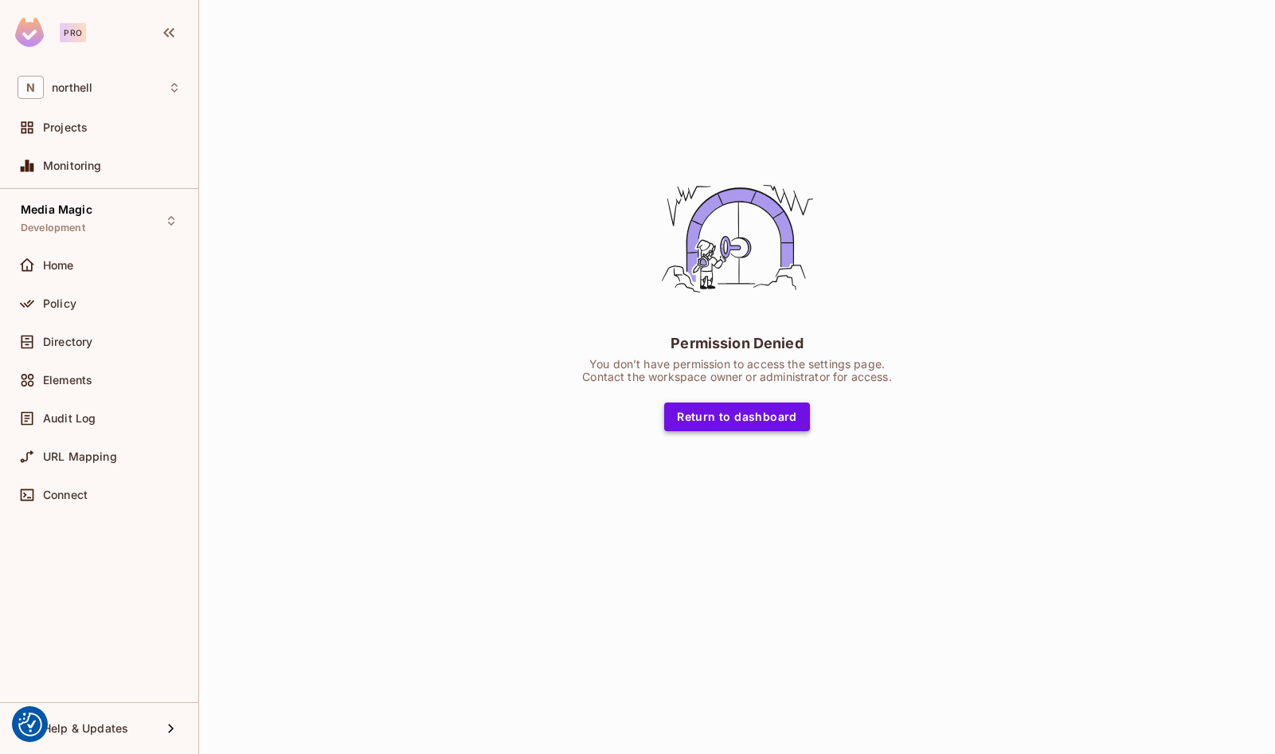
click at [717, 424] on button "Return to dashboard" at bounding box center [737, 416] width 146 height 29
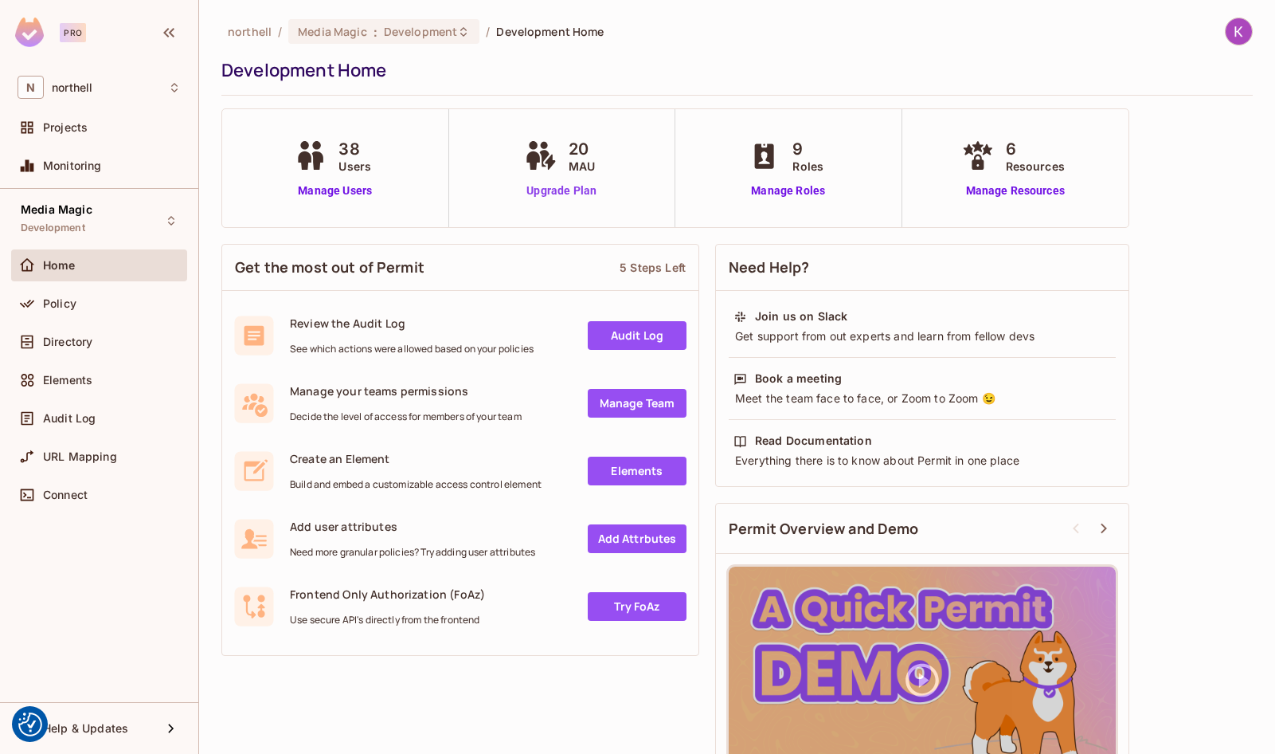
click at [582, 192] on link "Upgrade Plan" at bounding box center [562, 190] width 82 height 17
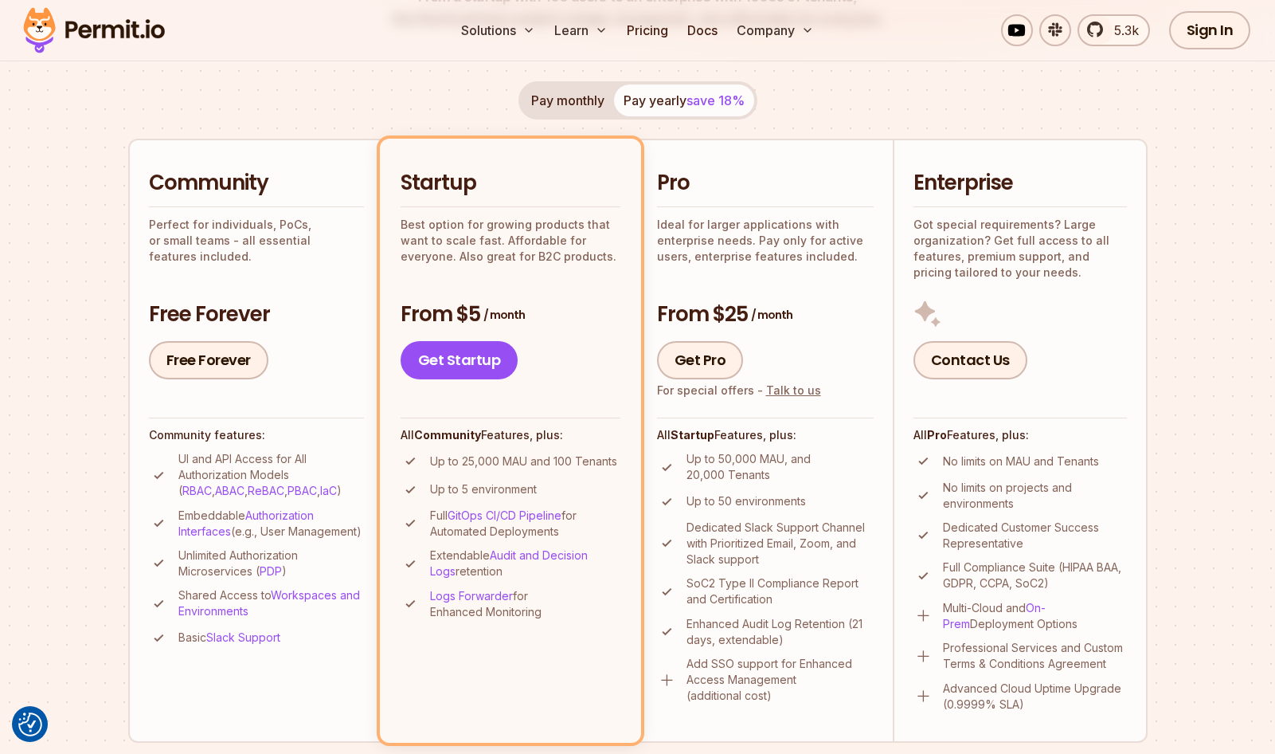
scroll to position [288, 0]
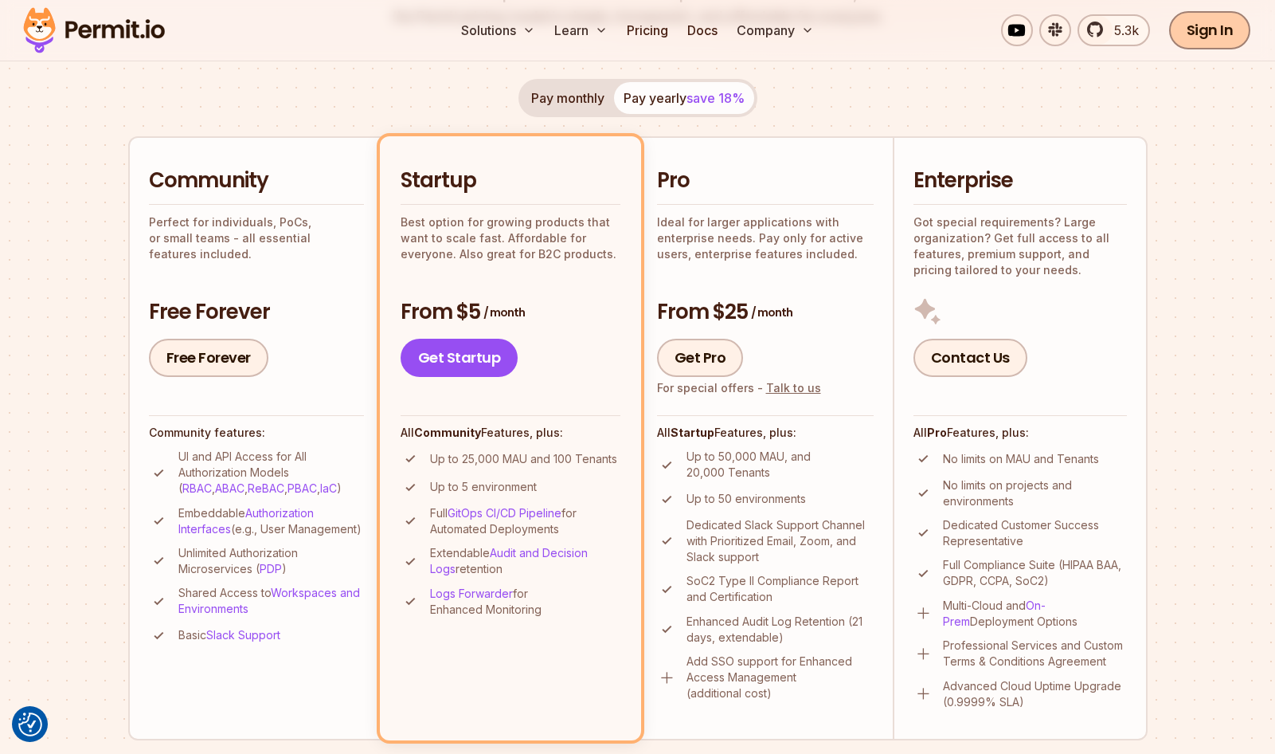
click at [1237, 28] on link "Sign In" at bounding box center [1210, 30] width 82 height 38
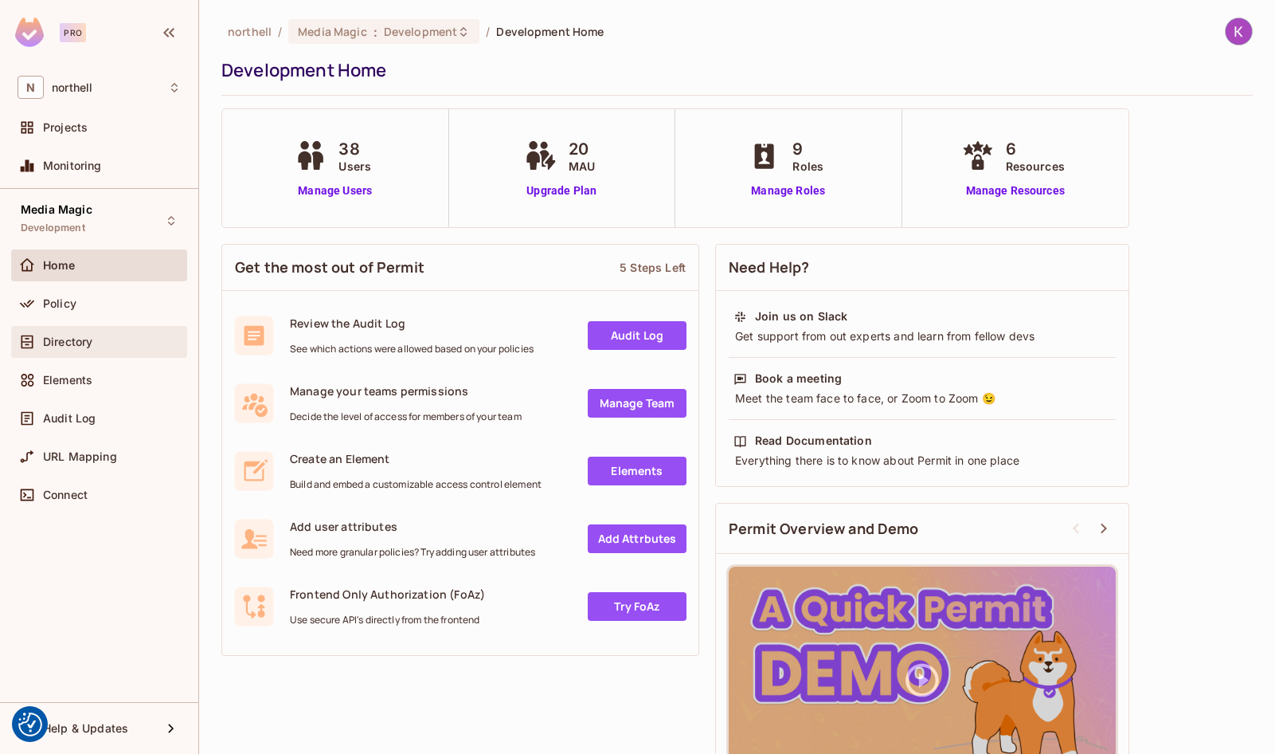
click at [98, 332] on div "Directory" at bounding box center [99, 341] width 163 height 19
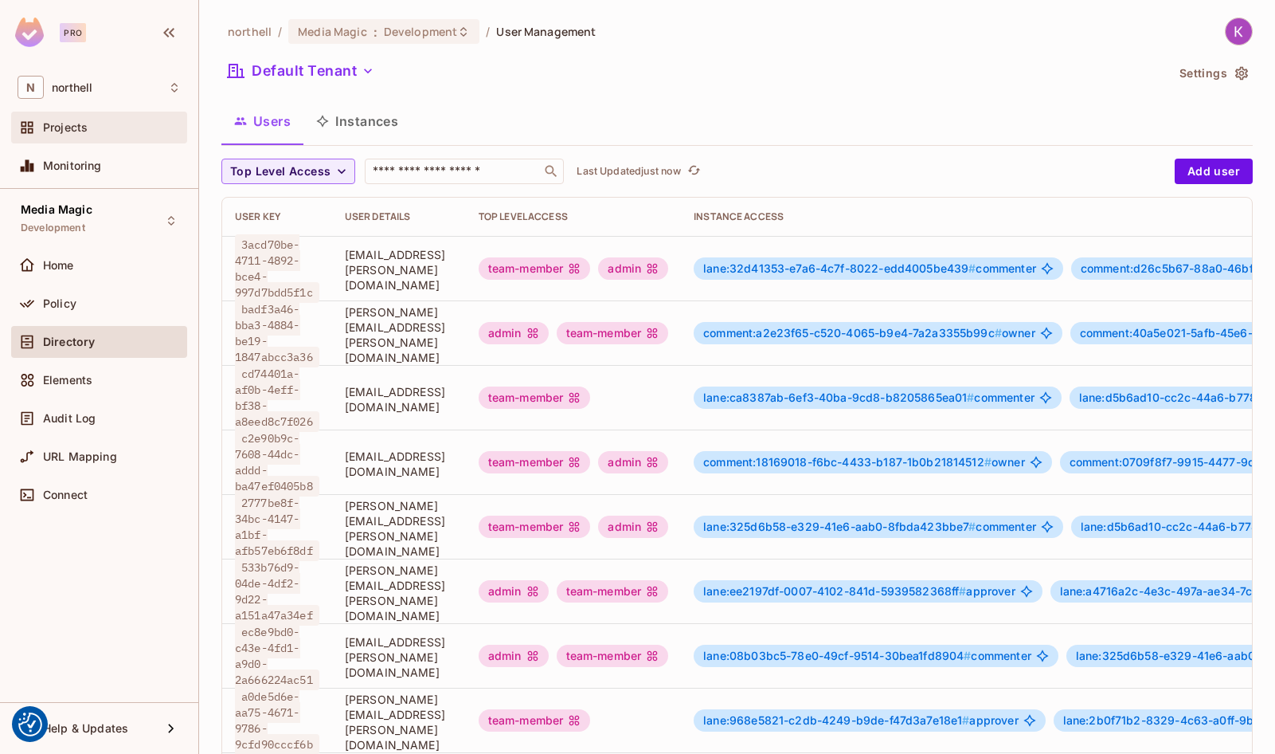
click at [74, 122] on span "Projects" at bounding box center [65, 127] width 45 height 13
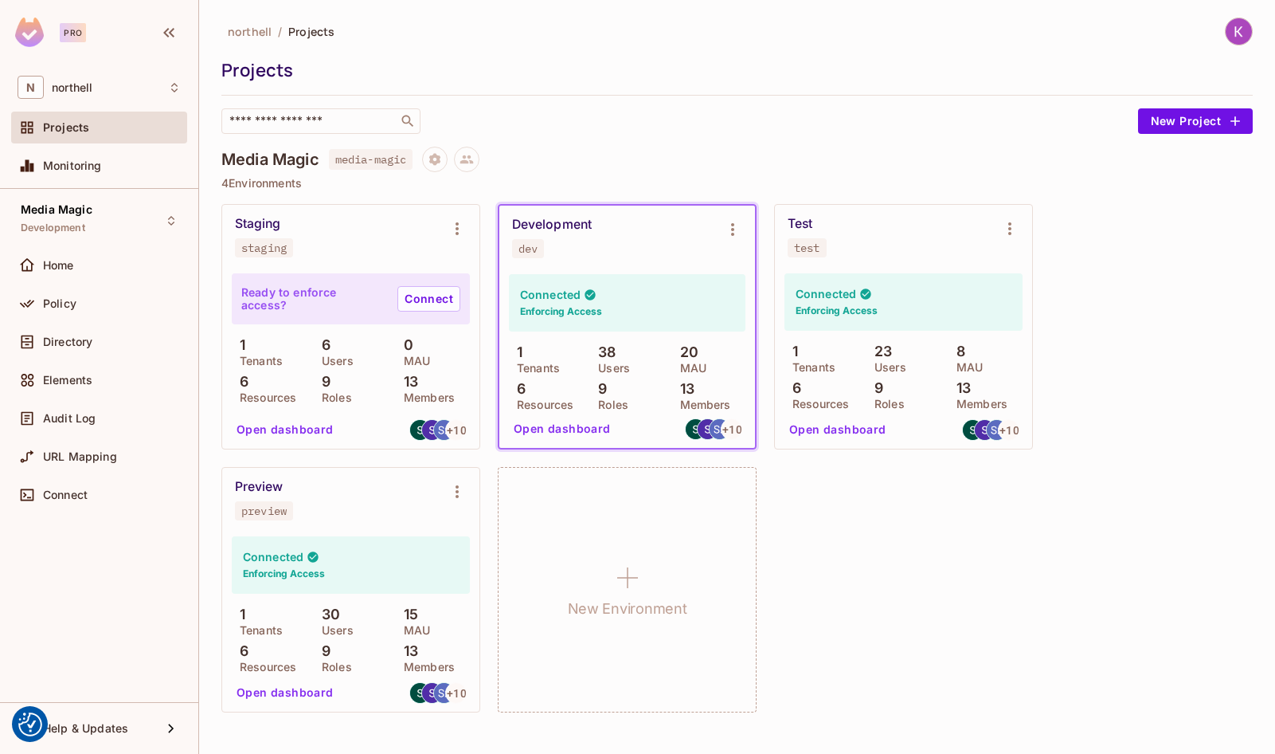
click at [77, 33] on div "Pro" at bounding box center [73, 32] width 26 height 19
click at [31, 34] on img at bounding box center [29, 32] width 29 height 29
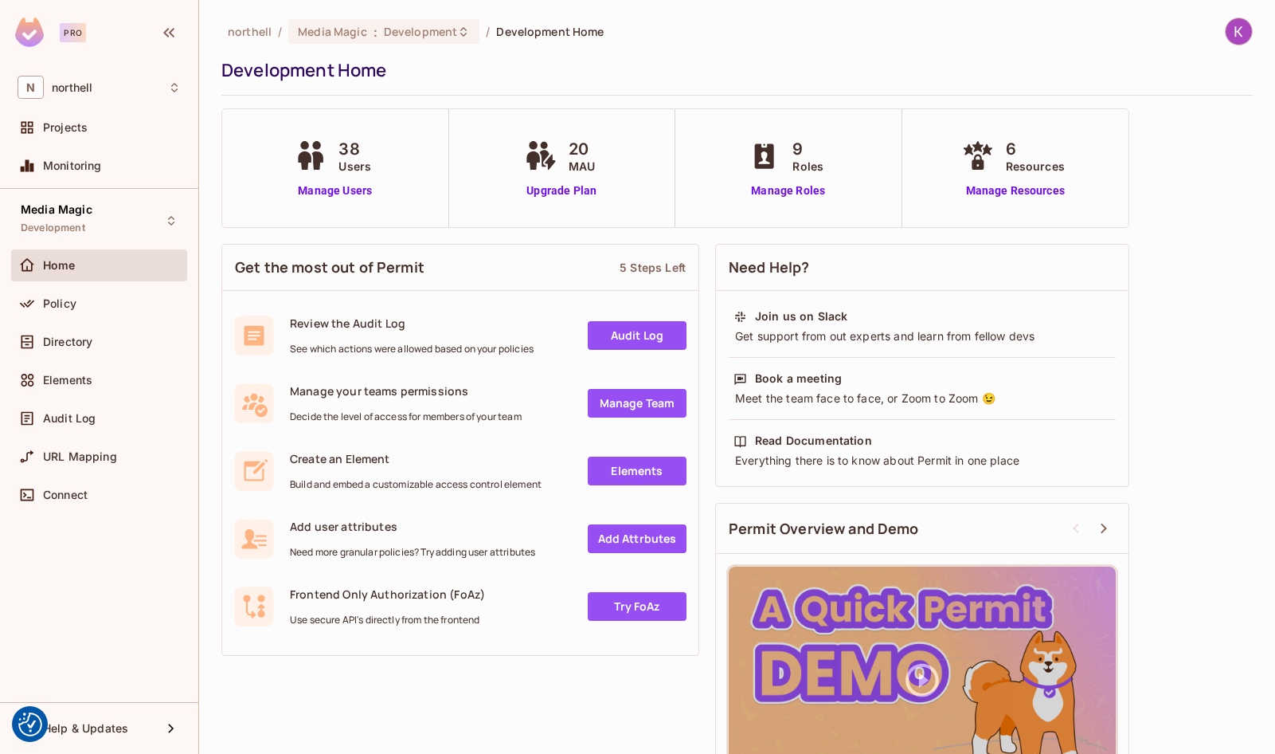
click at [617, 394] on link "Manage Team" at bounding box center [637, 403] width 99 height 29
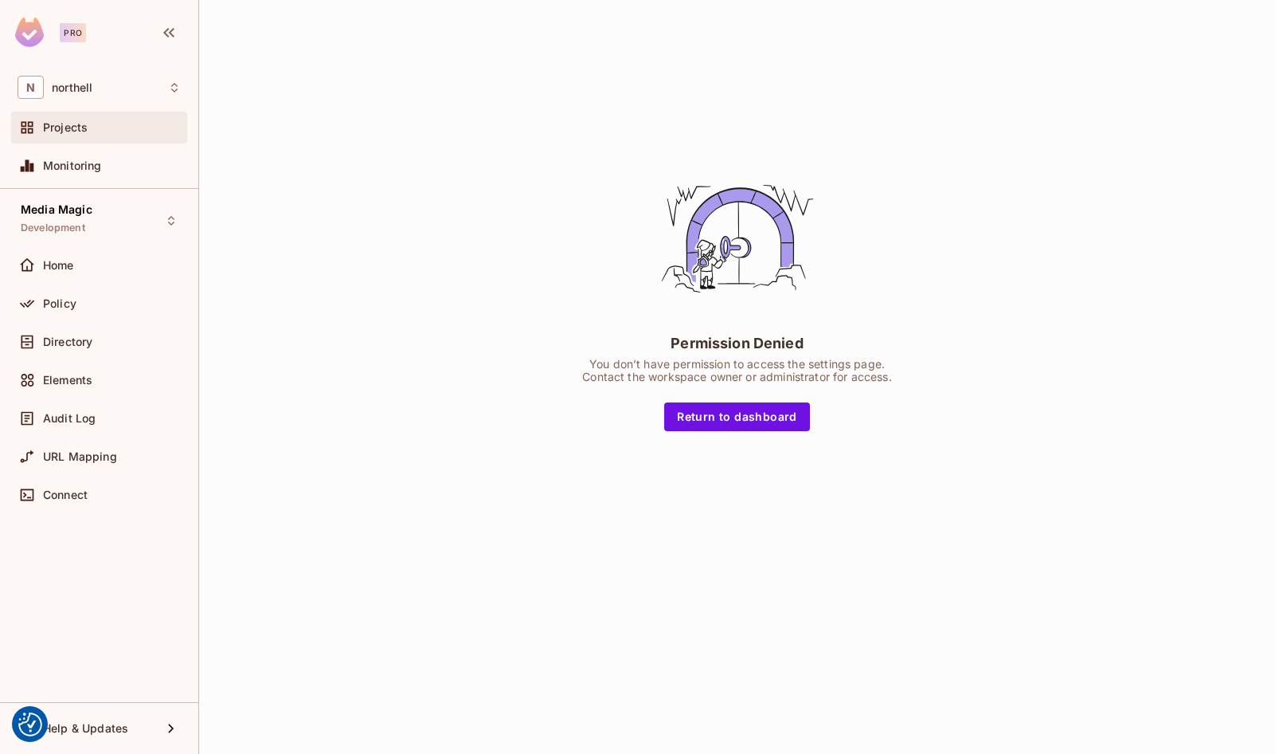
click at [133, 125] on div "Projects" at bounding box center [112, 127] width 138 height 13
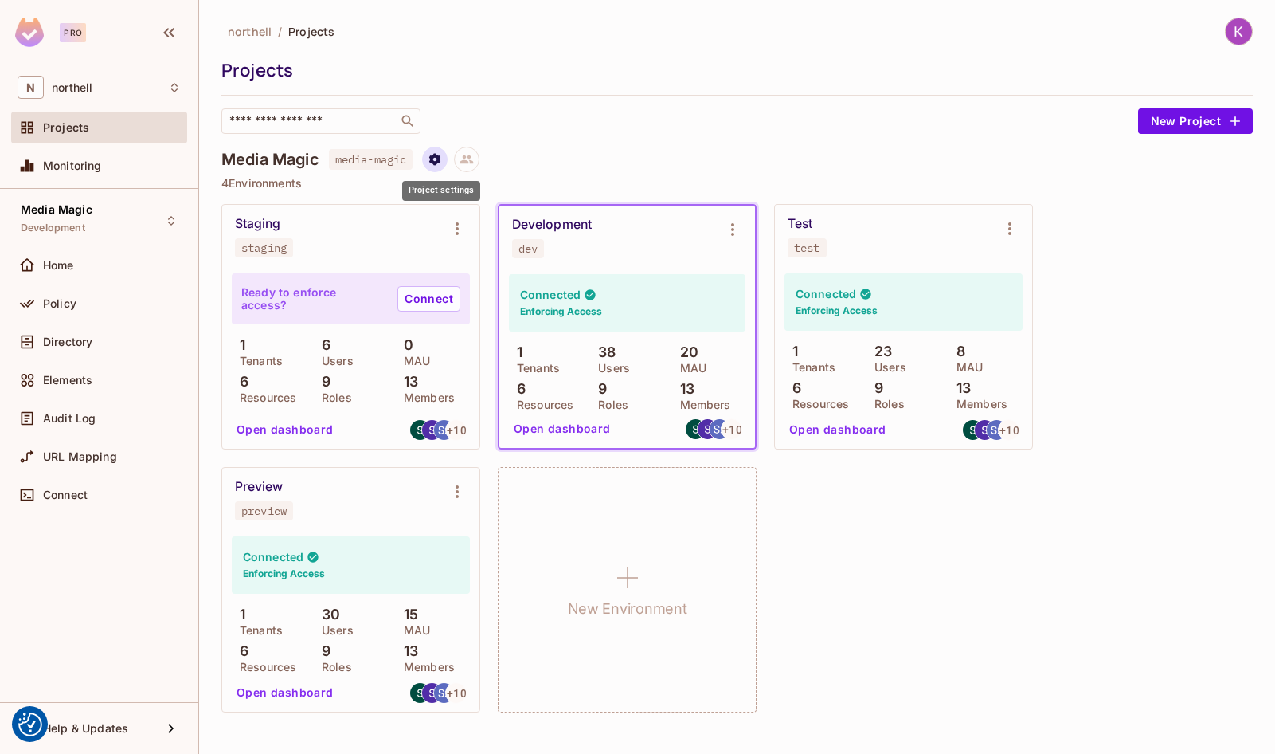
click at [439, 159] on icon "Project settings" at bounding box center [435, 159] width 14 height 14
click at [476, 145] on div at bounding box center [637, 377] width 1275 height 754
click at [474, 154] on icon at bounding box center [467, 159] width 14 height 14
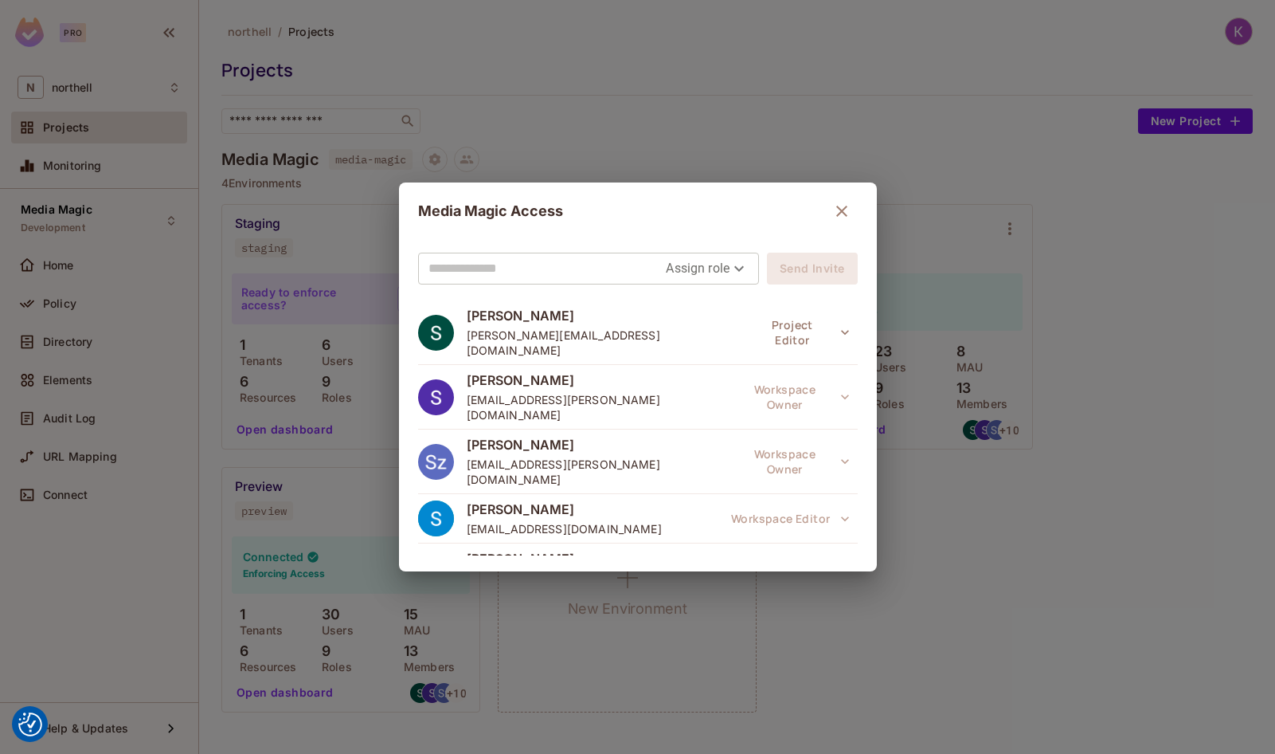
click at [570, 273] on input "text" at bounding box center [548, 268] width 238 height 25
click at [733, 257] on body "We use cookies to enhance your browsing experience, serve personalized ads or c…" at bounding box center [637, 377] width 1275 height 754
click at [940, 554] on div at bounding box center [637, 377] width 1275 height 754
click at [936, 558] on div "Media Magic Access Assign role Send Invite Slawek Kopacz s.kopacz@gmail.com Pro…" at bounding box center [637, 377] width 1275 height 754
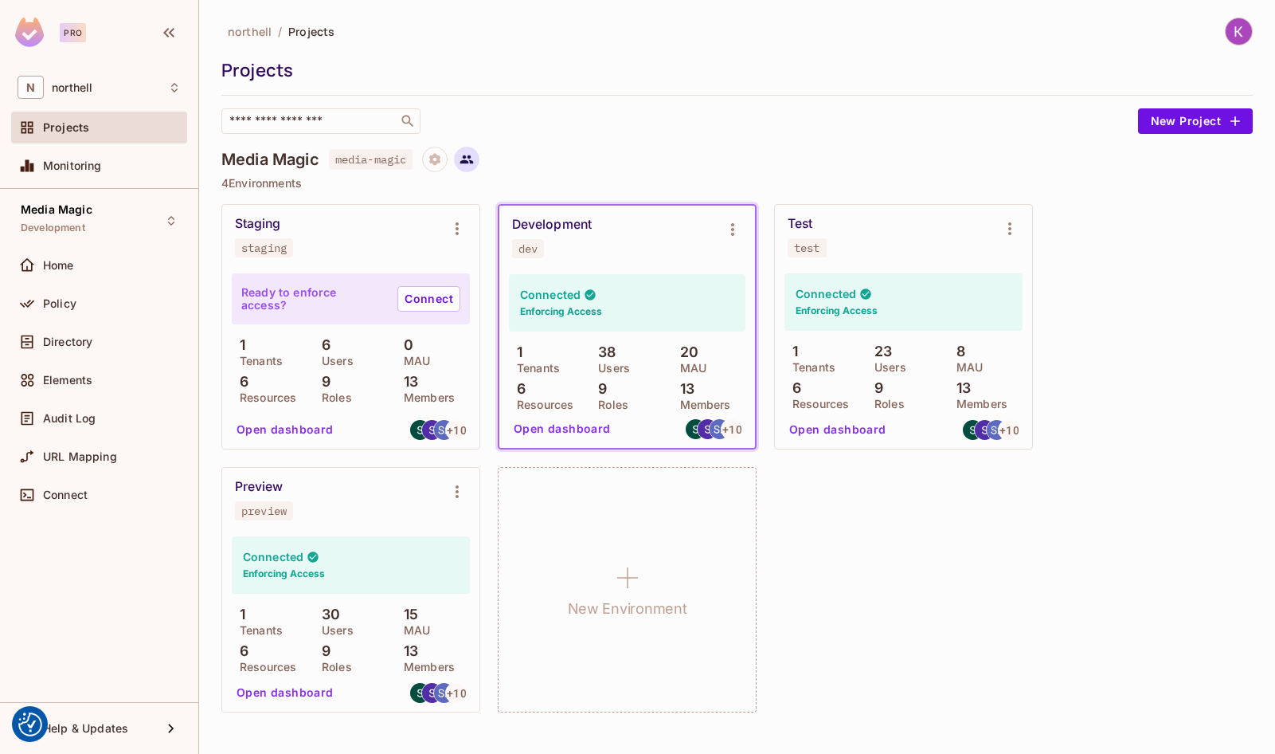
click at [467, 162] on icon at bounding box center [467, 159] width 14 height 9
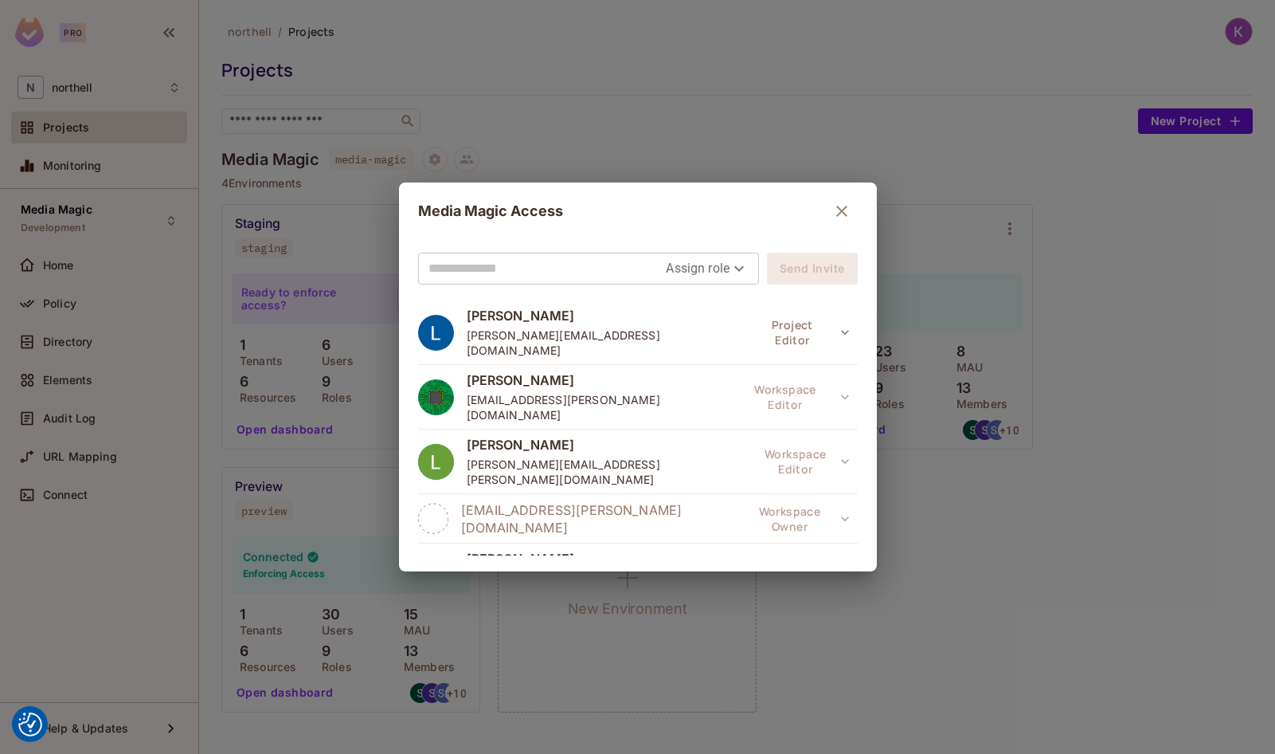
scroll to position [419, 0]
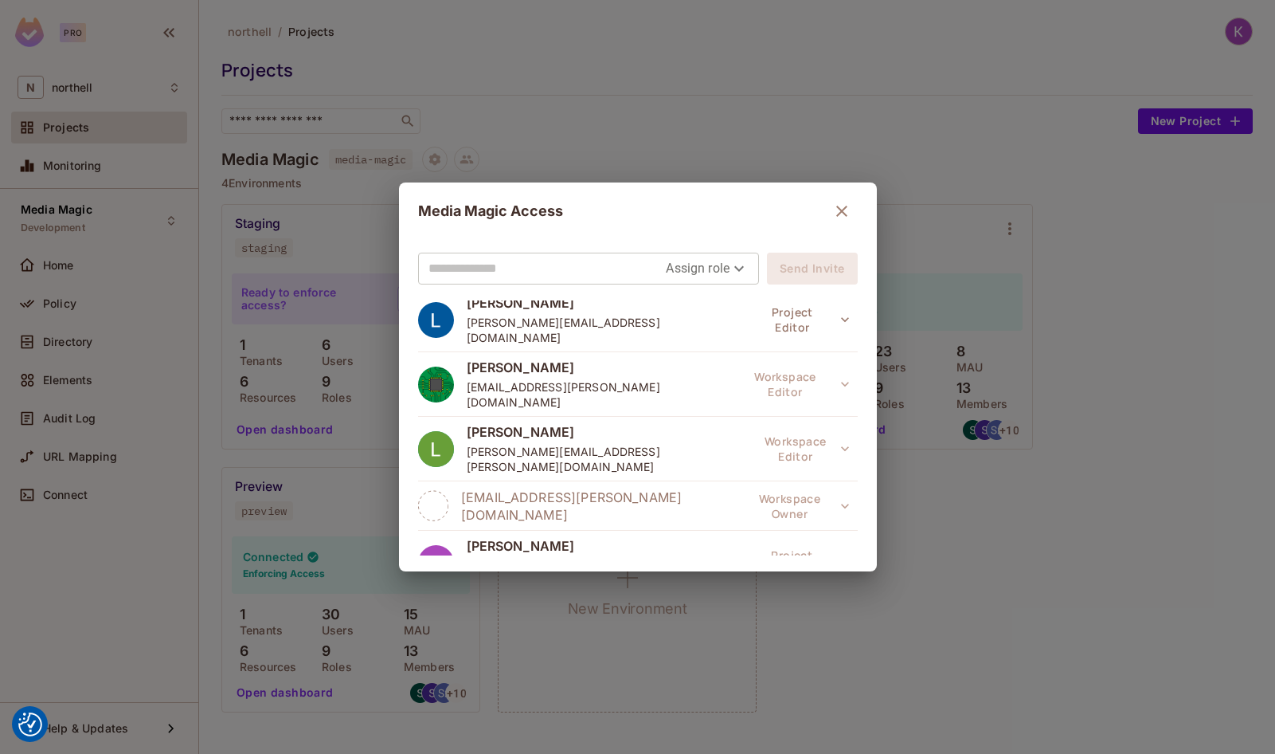
click at [640, 115] on div "Media Magic Access Assign role Send Invite Slawek Kopacz s.kopacz@gmail.com Pro…" at bounding box center [637, 377] width 1275 height 754
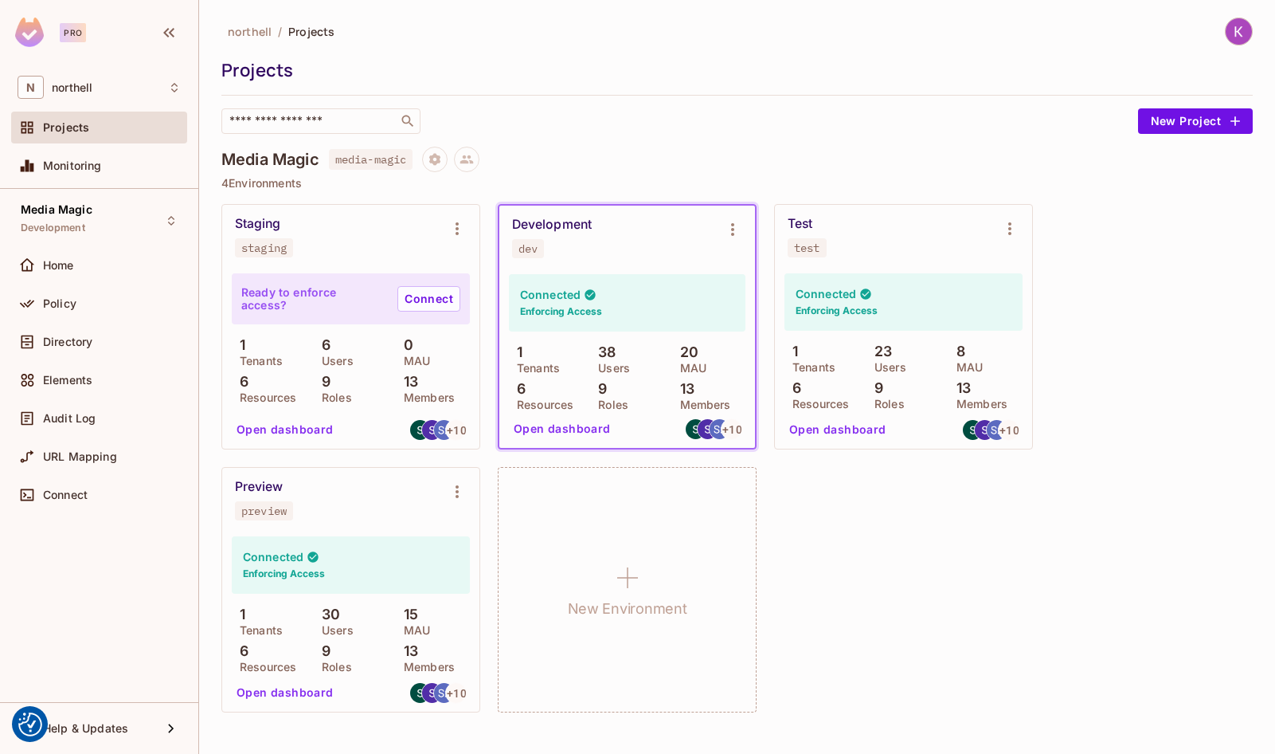
click at [1245, 29] on img at bounding box center [1239, 31] width 26 height 26
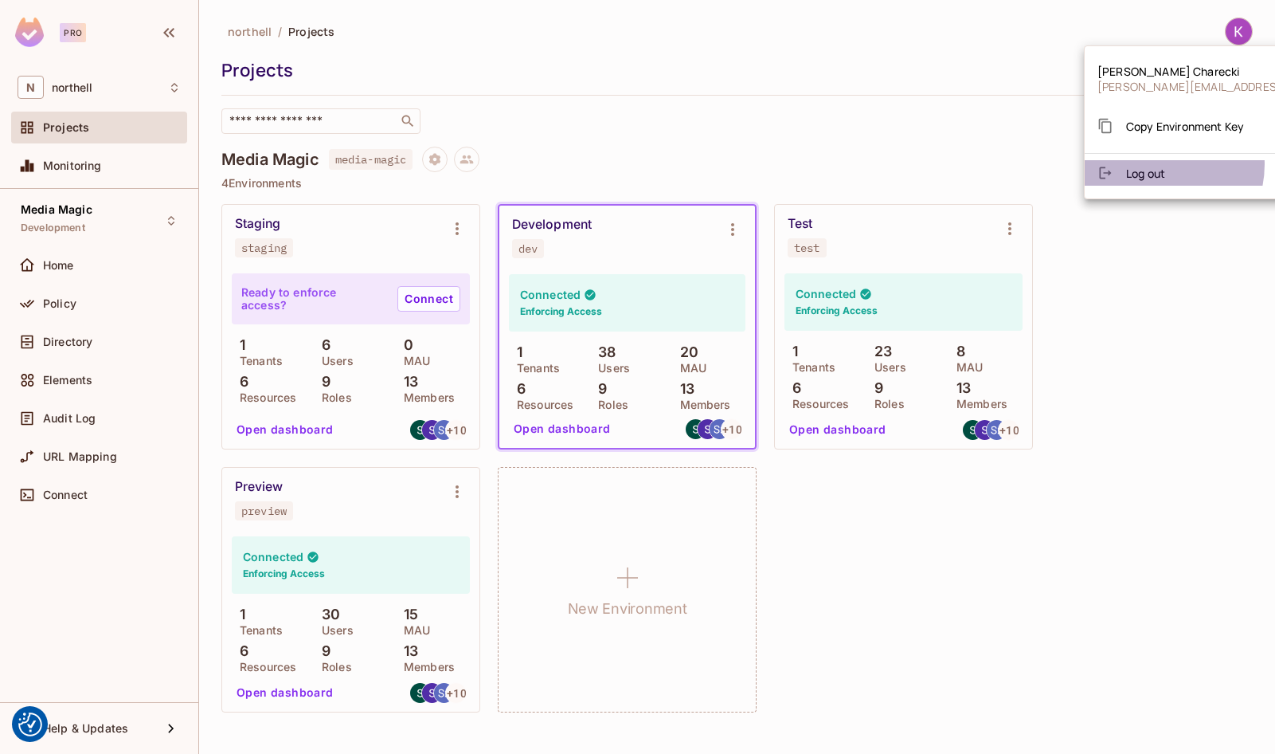
click at [1153, 164] on li "Log out" at bounding box center [1238, 172] width 307 height 25
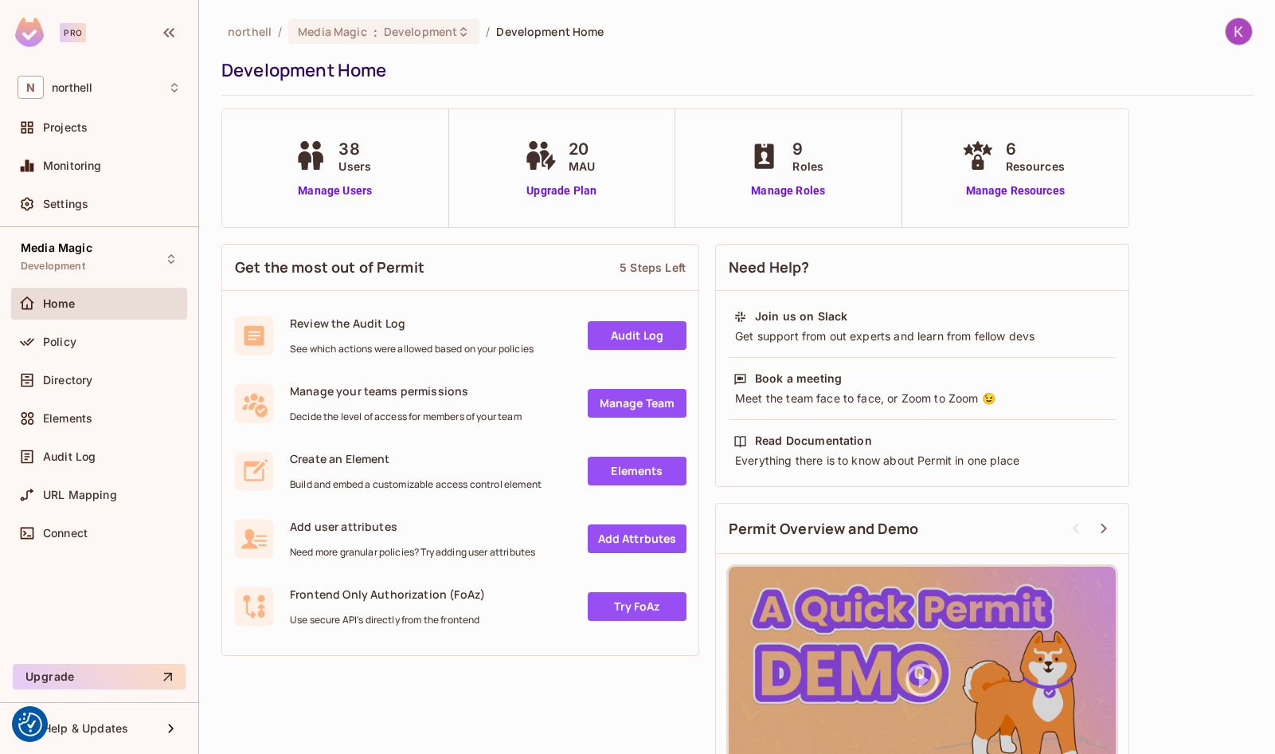
click at [611, 399] on link "Manage Team" at bounding box center [637, 403] width 99 height 29
